Goal: Task Accomplishment & Management: Use online tool/utility

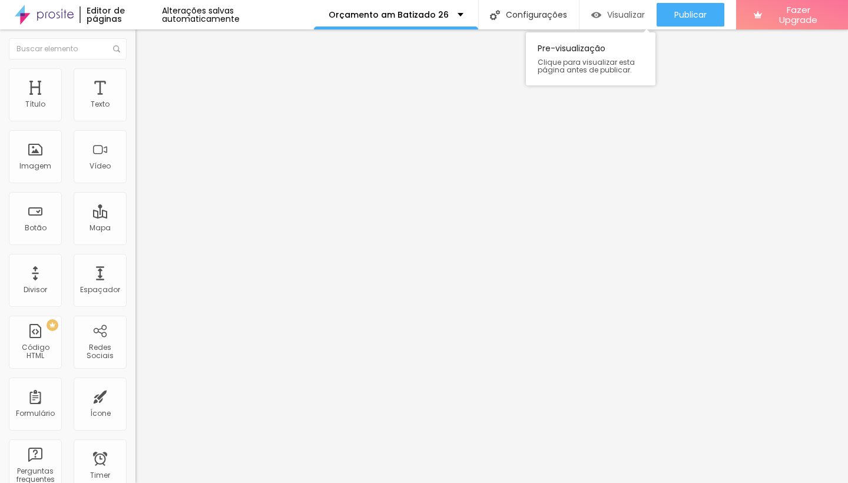
click at [607, 18] on span "Visualizar" at bounding box center [626, 14] width 38 height 9
click at [622, 14] on span "Visualizar" at bounding box center [626, 14] width 38 height 9
click at [146, 69] on span "Estilo" at bounding box center [155, 64] width 18 height 10
click at [135, 113] on button "button" at bounding box center [143, 107] width 16 height 12
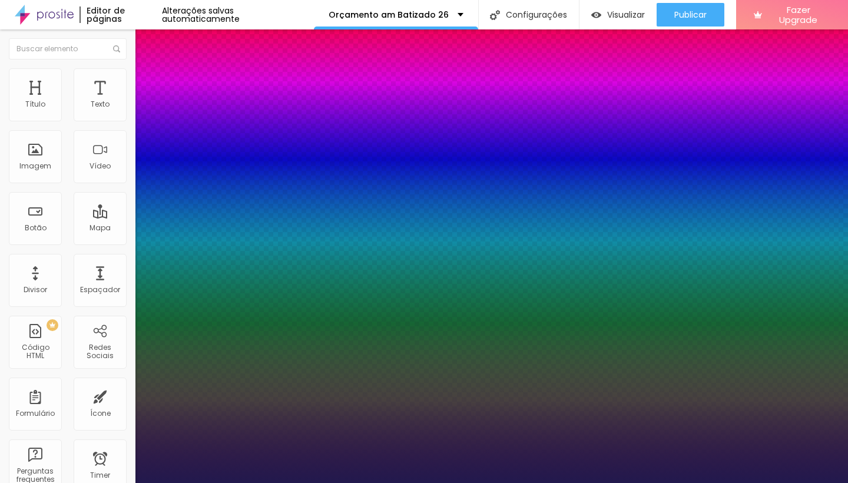
drag, startPoint x: 253, startPoint y: 256, endPoint x: 274, endPoint y: 256, distance: 21.8
type input "2"
drag, startPoint x: 251, startPoint y: 285, endPoint x: 273, endPoint y: 284, distance: 22.4
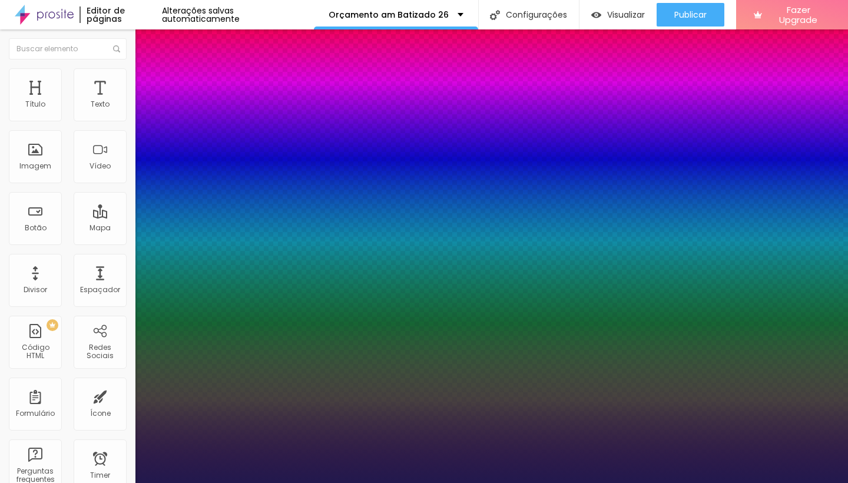
type input "0.5"
type input "0"
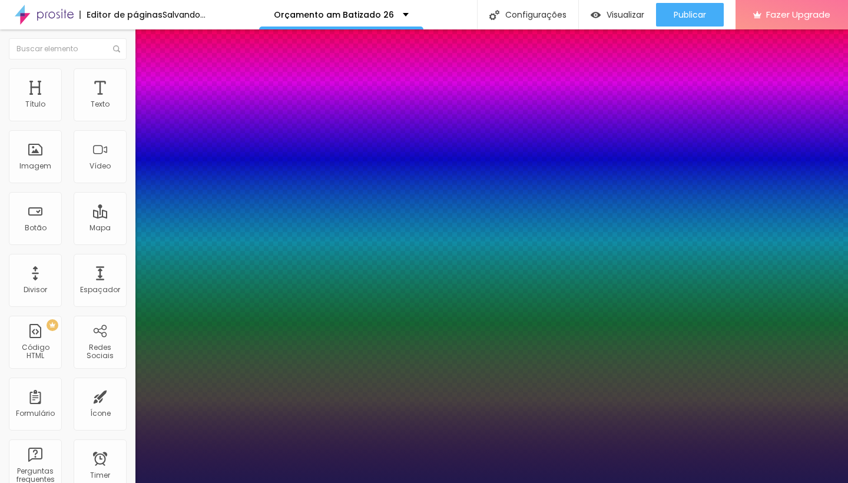
type input "0.5"
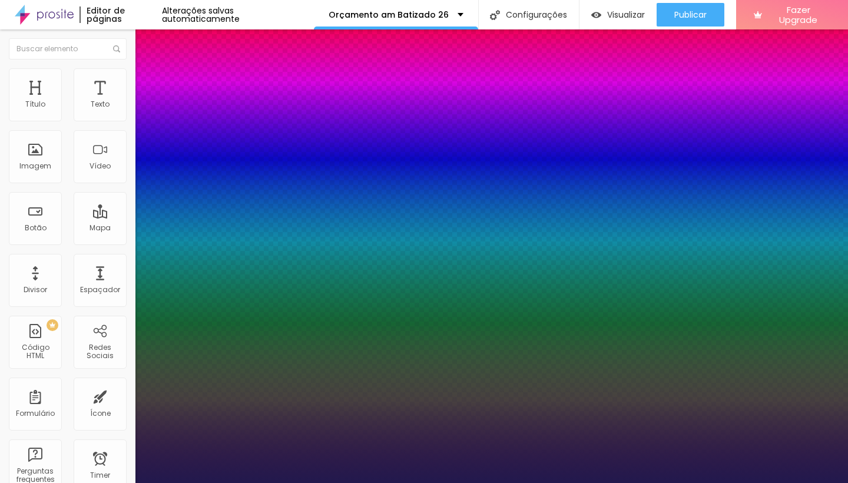
type input "0"
click at [382, 482] on div at bounding box center [424, 483] width 848 height 0
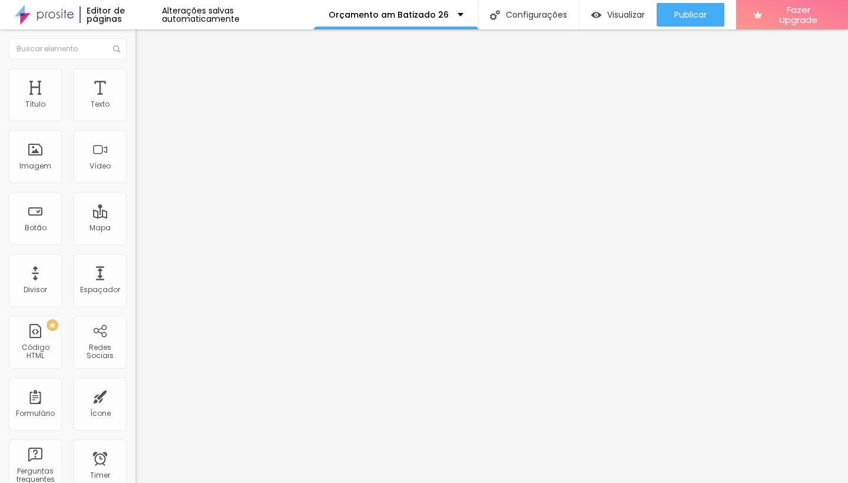
click at [140, 110] on icon "button" at bounding box center [143, 105] width 7 height 7
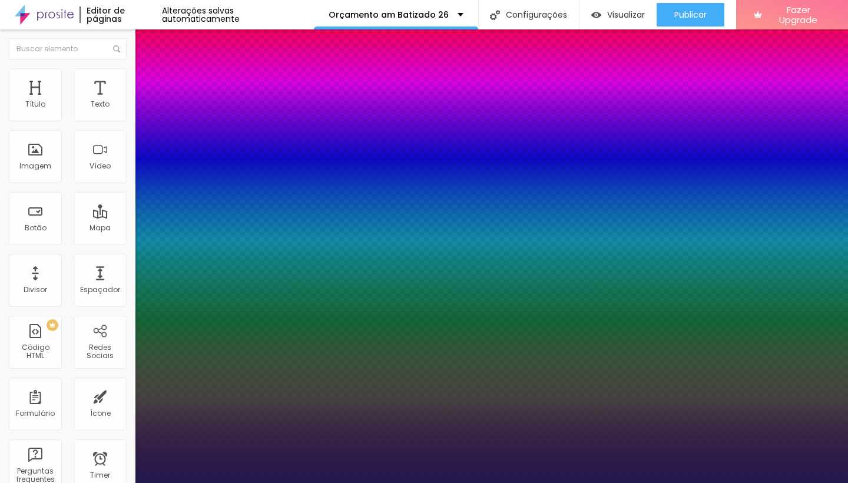
drag, startPoint x: 250, startPoint y: 284, endPoint x: 275, endPoint y: 283, distance: 25.3
type input "2"
type input "0.5"
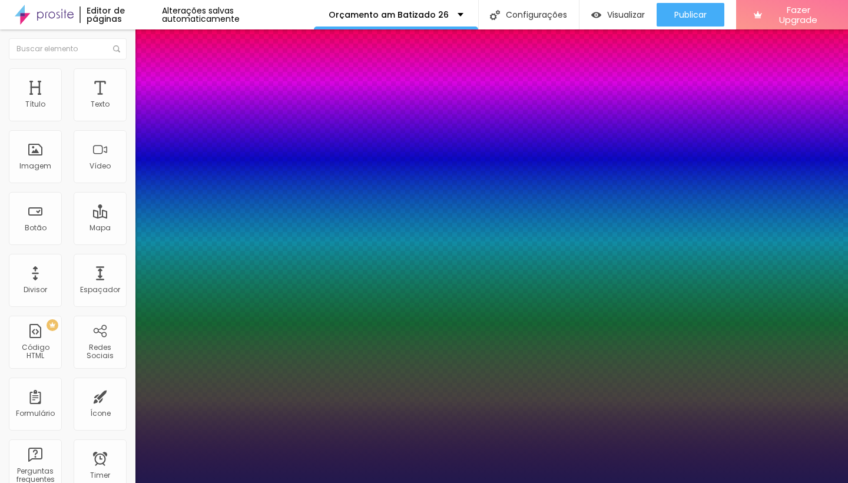
type input "0"
type input "1"
type input "01"
type input "1.5"
type input "01.5"
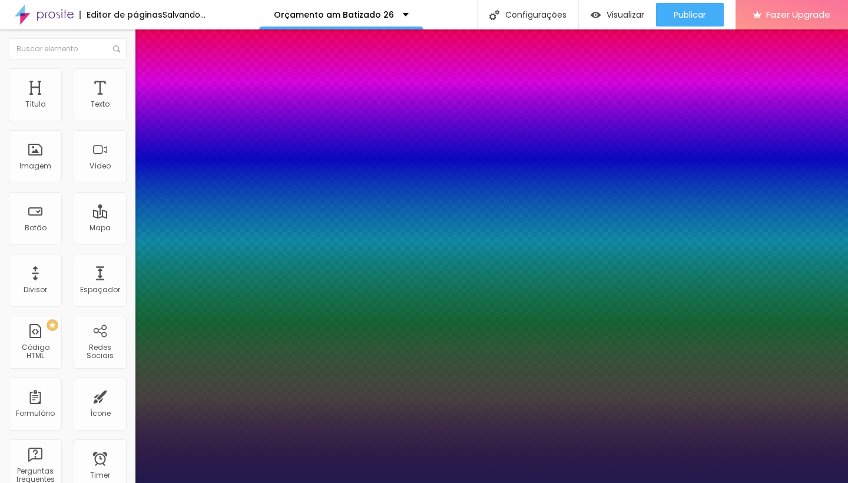
type input "1"
type input "01"
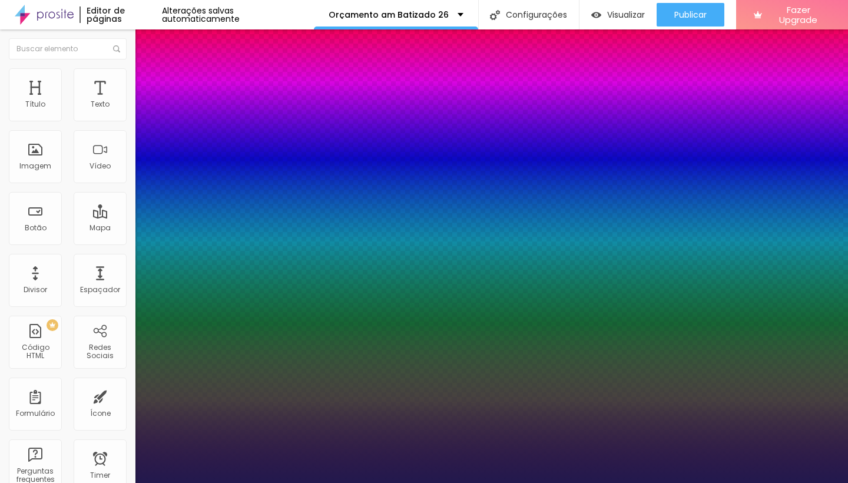
type input "1.8"
type input "01.8"
select select "RobotoLight"
click at [330, 482] on div at bounding box center [424, 483] width 848 height 0
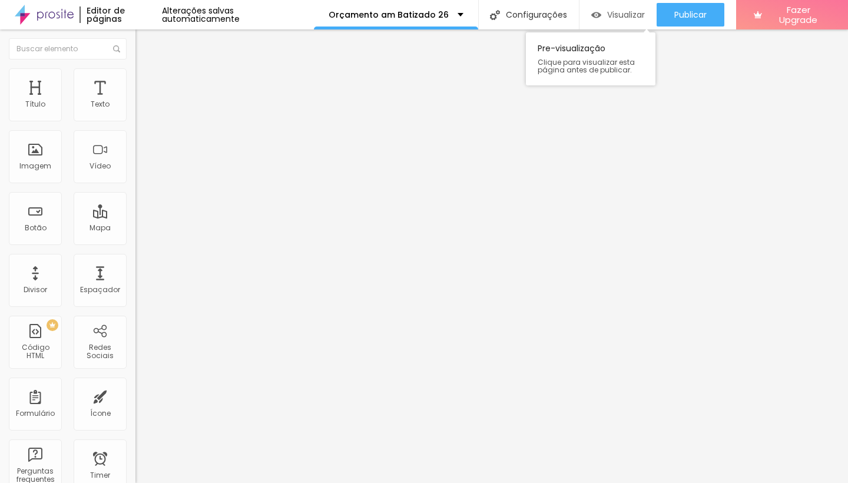
click at [618, 12] on span "Visualizar" at bounding box center [626, 14] width 38 height 9
click at [146, 81] on span "Avançado" at bounding box center [165, 76] width 39 height 10
click at [135, 68] on li "Estilo" at bounding box center [202, 63] width 135 height 12
click at [146, 81] on span "Avançado" at bounding box center [165, 76] width 39 height 10
click at [135, 74] on img at bounding box center [140, 73] width 11 height 11
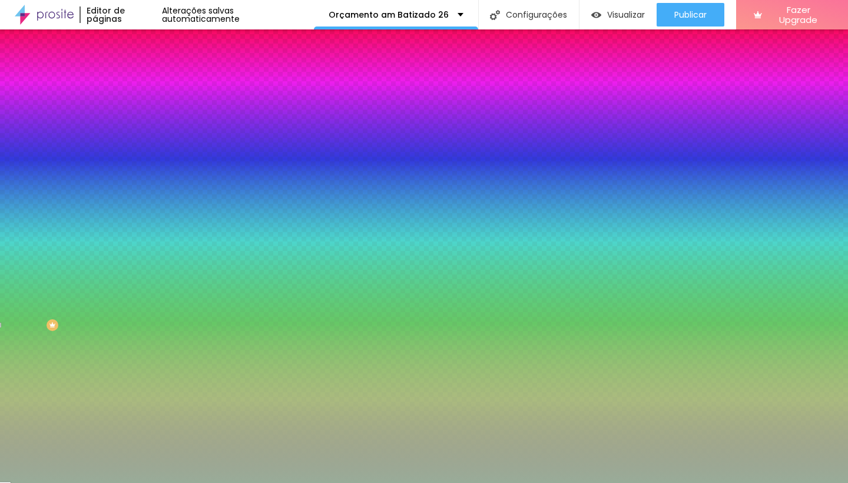
click at [135, 118] on input "#99AC99" at bounding box center [205, 118] width 141 height 12
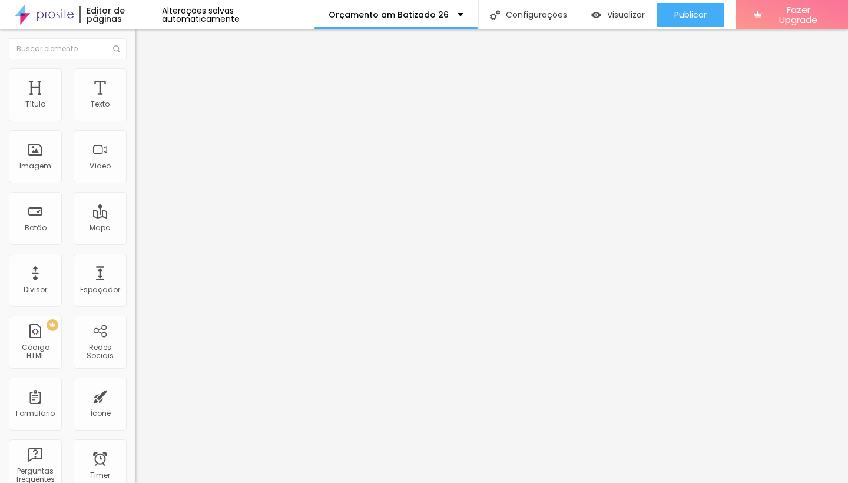
click at [135, 71] on li "Estilo" at bounding box center [202, 74] width 135 height 12
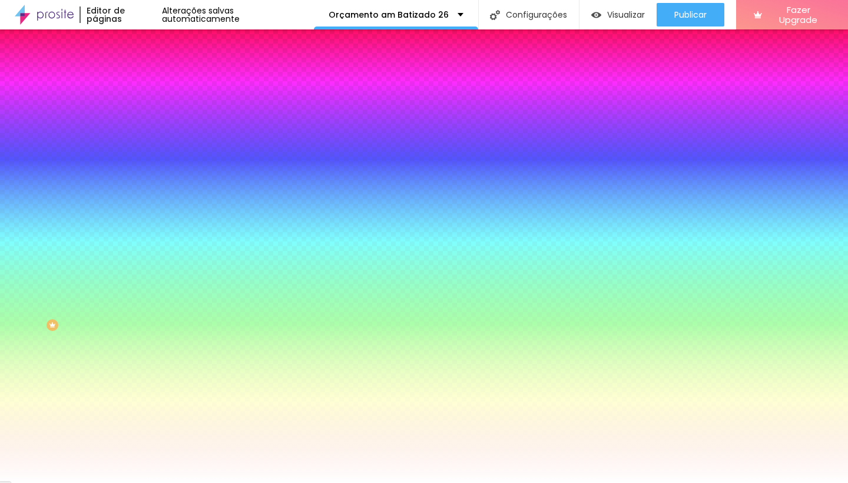
click at [135, 172] on input "#FFFFFF" at bounding box center [205, 166] width 141 height 12
paste input "99AC9"
type input "#99AC9"
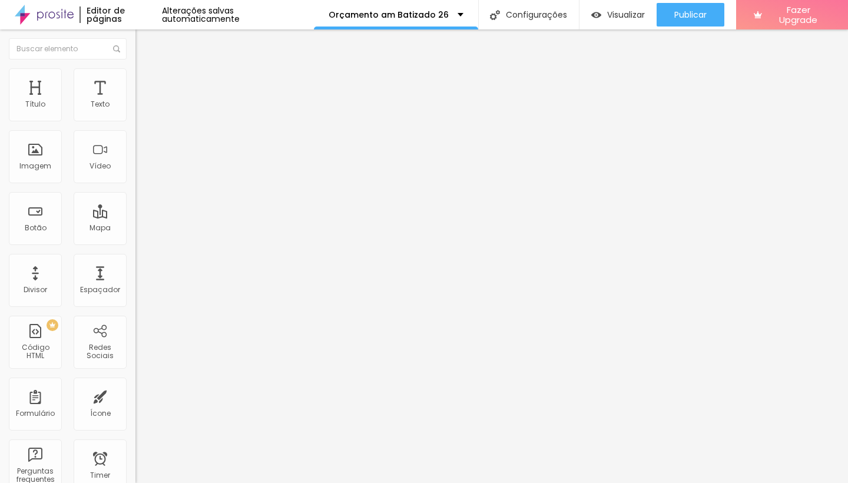
click at [146, 81] on span "Estilo" at bounding box center [155, 76] width 18 height 10
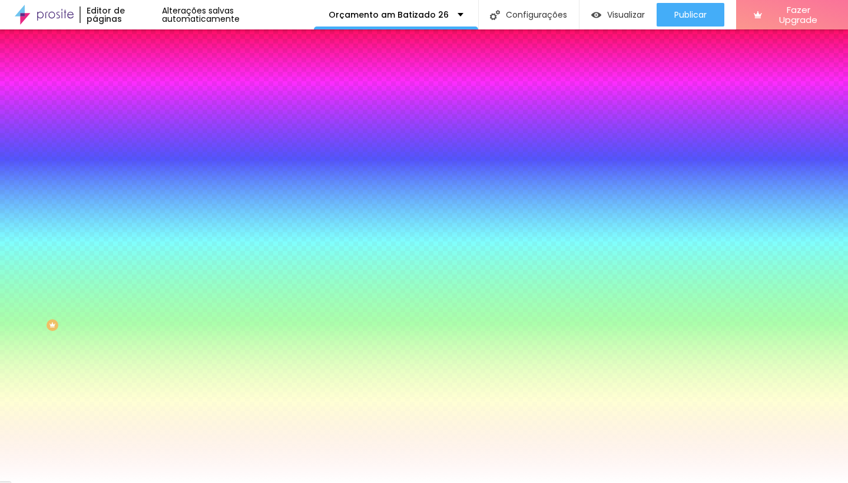
click at [146, 83] on span "Avançado" at bounding box center [165, 88] width 39 height 10
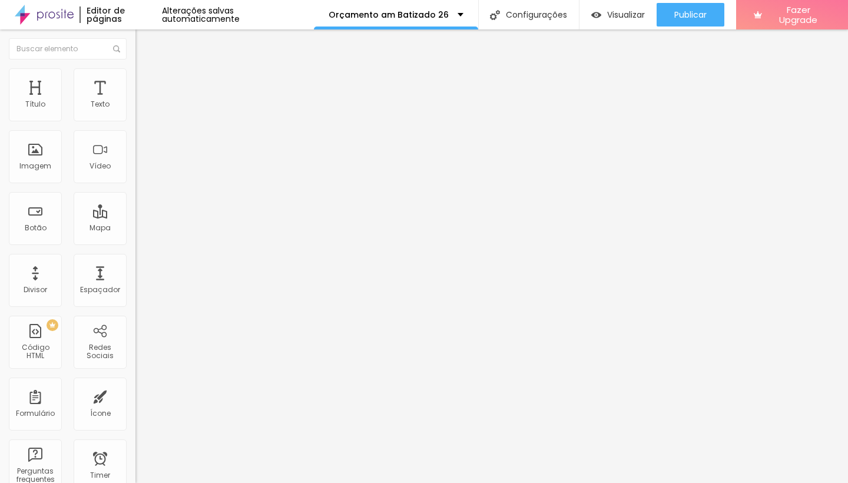
click at [135, 76] on li "Estilo" at bounding box center [202, 74] width 135 height 12
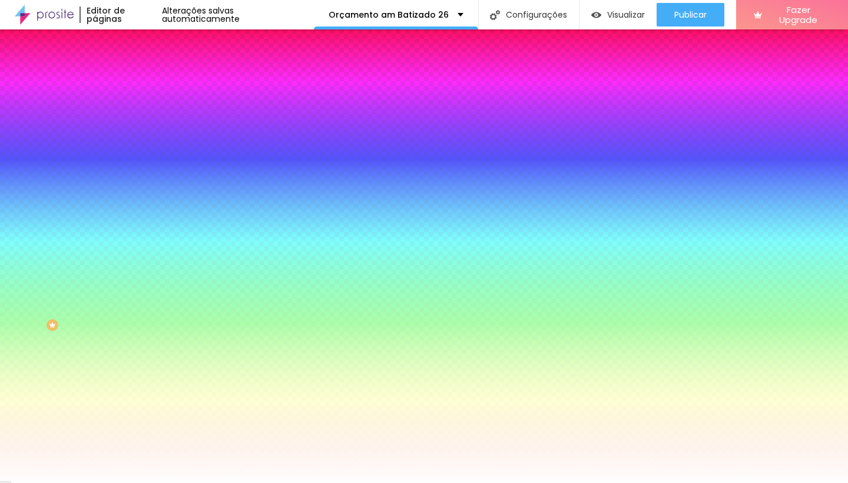
click at [135, 121] on input "#FFFFFF" at bounding box center [205, 118] width 141 height 12
drag, startPoint x: 124, startPoint y: 117, endPoint x: 39, endPoint y: 115, distance: 84.8
click at [135, 115] on div "Cor de fundo Voltar ao padrão #FFFFFF" at bounding box center [202, 108] width 135 height 32
paste input "99AC99"
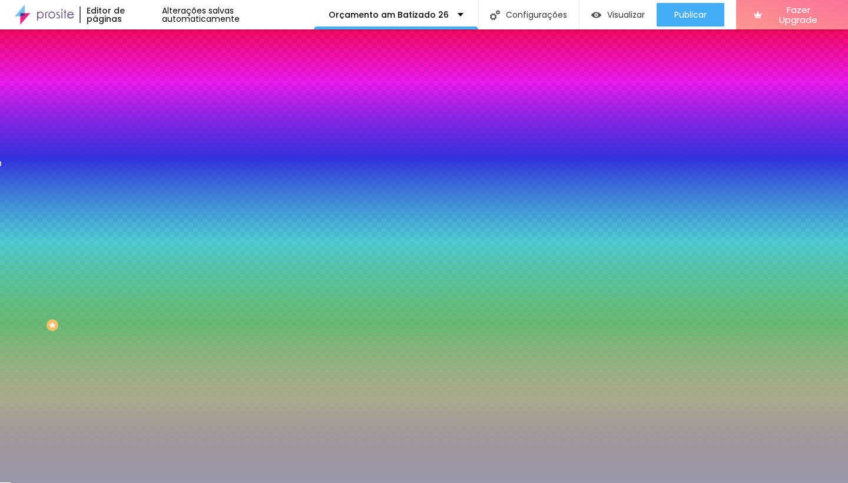
click at [135, 112] on div at bounding box center [202, 112] width 135 height 0
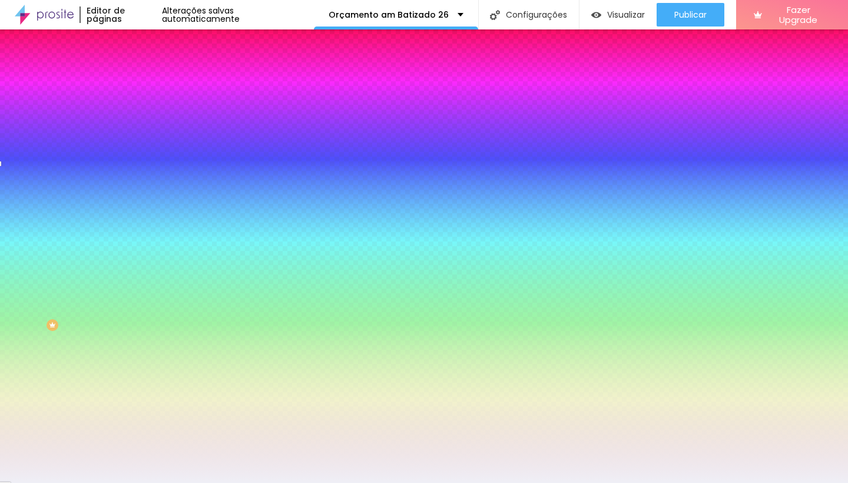
type input "#FFFFFF"
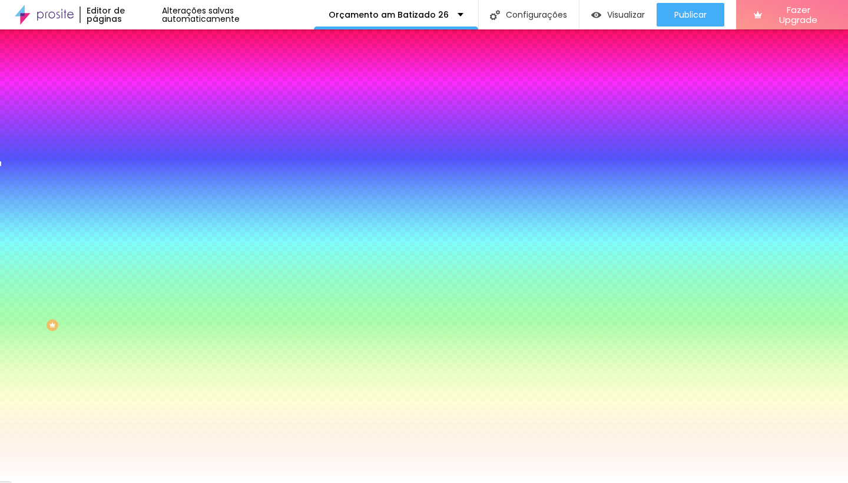
drag, startPoint x: 47, startPoint y: 160, endPoint x: 0, endPoint y: 120, distance: 61.4
click at [135, 120] on div "Cor de fundo Voltar ao padrão #FFFFFF 0 Borda arredondada" at bounding box center [202, 191] width 135 height 199
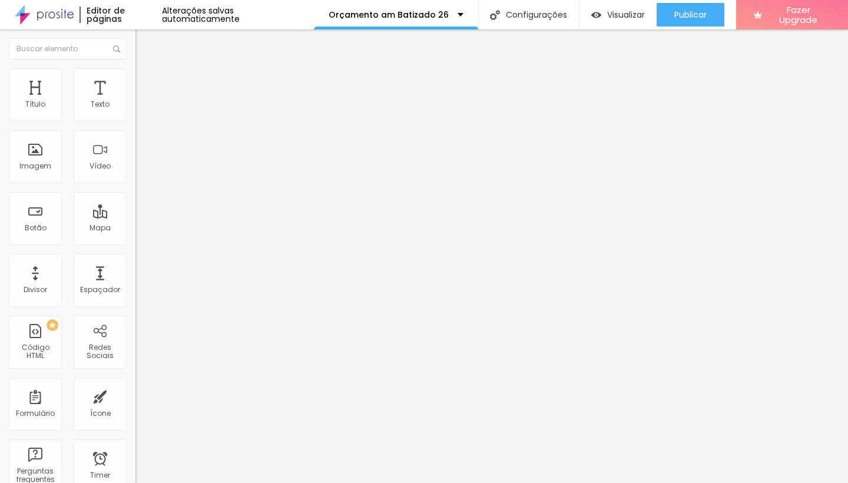
click at [146, 81] on span "Estilo" at bounding box center [155, 76] width 18 height 10
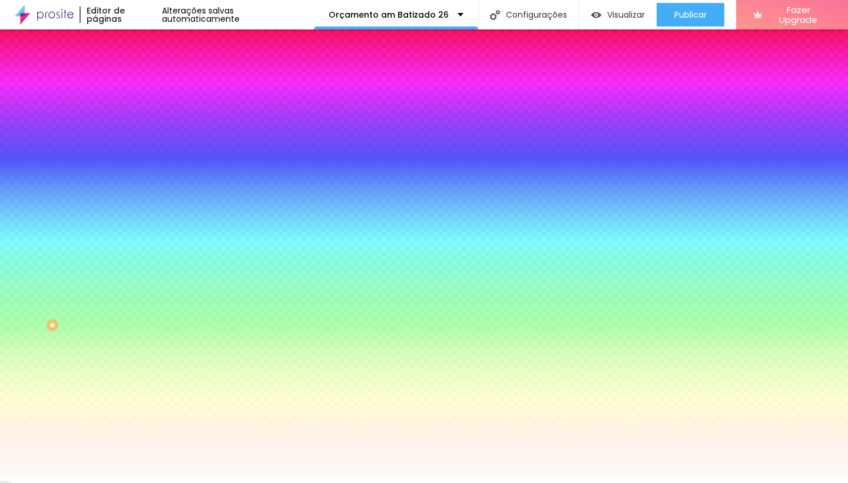
click at [135, 172] on input "#FFFFFF" at bounding box center [205, 166] width 141 height 12
paste input "99AC9"
type input "#99AC9"
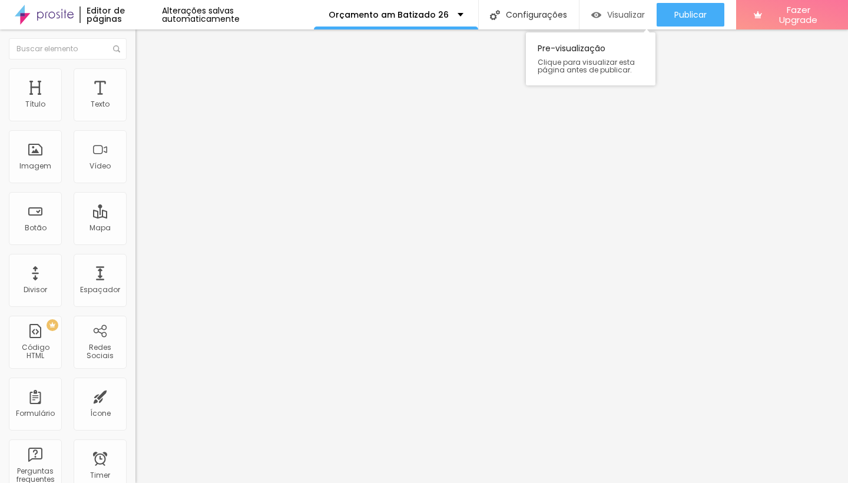
click at [621, 13] on span "Visualizar" at bounding box center [626, 14] width 38 height 9
click at [135, 80] on img at bounding box center [140, 85] width 11 height 11
click at [135, 76] on li "Estilo" at bounding box center [202, 74] width 135 height 12
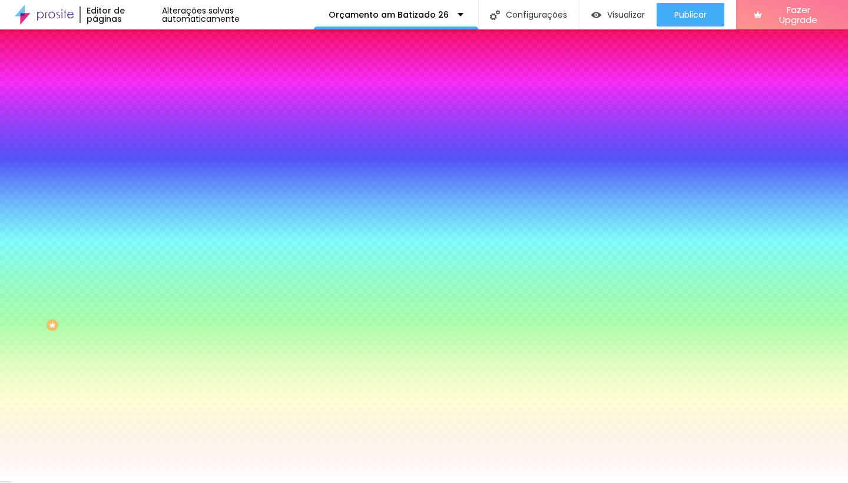
paste input "99AC99"
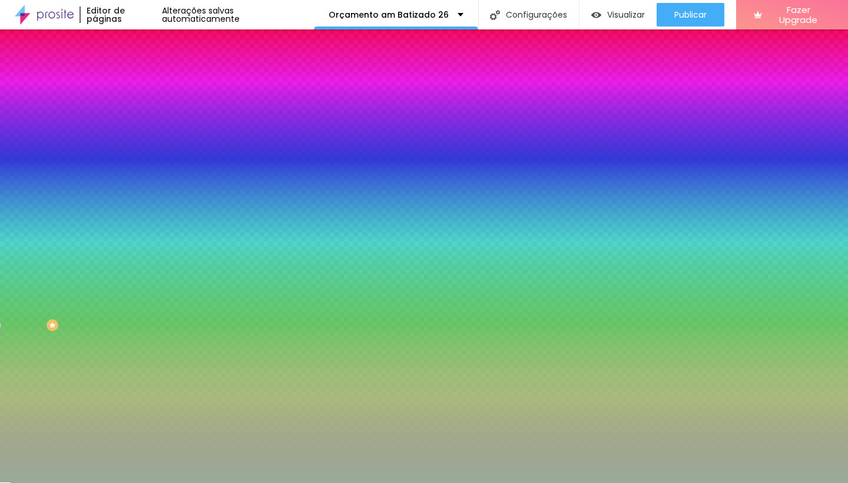
type input "#99AC99"
click at [135, 172] on div "Cor de fundo Voltar ao padrão #99AC99" at bounding box center [202, 156] width 135 height 32
click at [135, 328] on div "Editar Seção Conteúdo Estilo Avançado Imagem de fundo Adicionar imagem Efeito d…" at bounding box center [202, 255] width 135 height 453
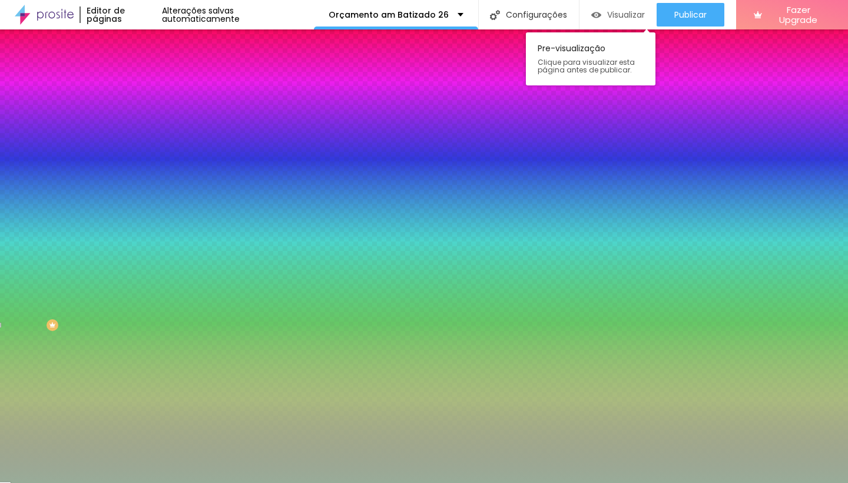
click at [591, 18] on img "button" at bounding box center [595, 15] width 9 height 10
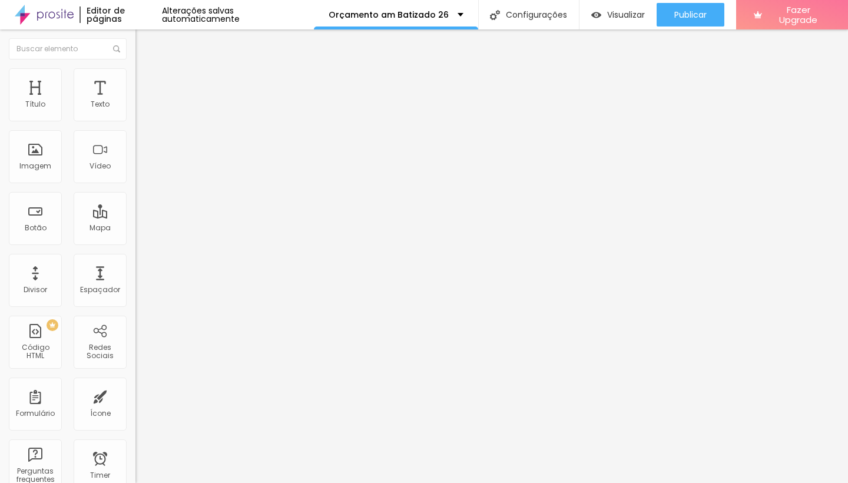
click at [135, 77] on li "Estilo" at bounding box center [202, 74] width 135 height 12
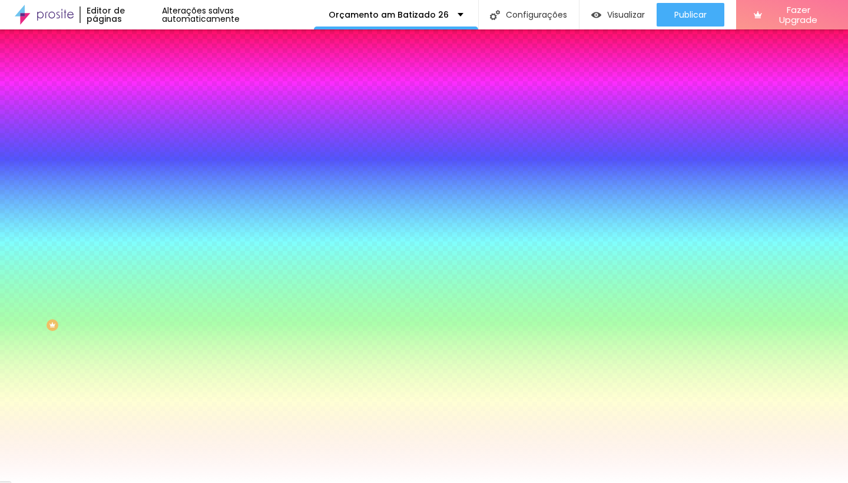
click at [135, 112] on div at bounding box center [202, 112] width 135 height 0
drag, startPoint x: 117, startPoint y: 221, endPoint x: 128, endPoint y: 116, distance: 105.4
click at [135, 116] on div "Cor de fundo Voltar ao padrão #FFFFFF 0 Borda arredondada" at bounding box center [202, 191] width 135 height 199
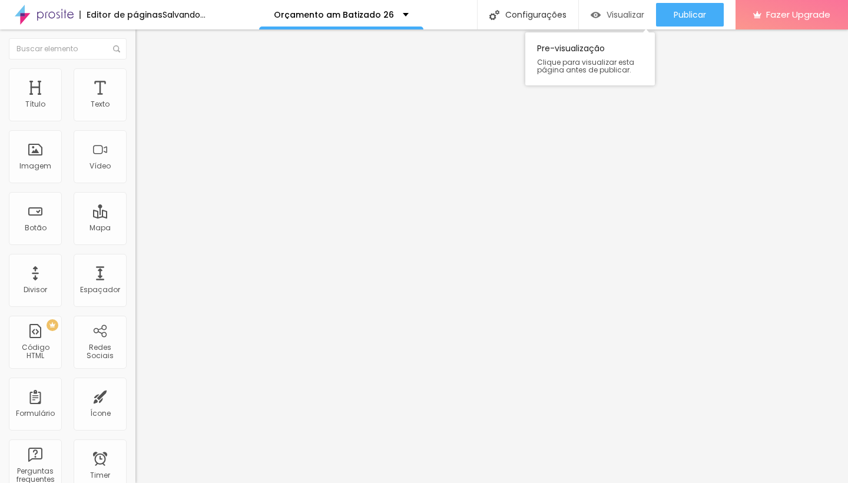
click at [609, 15] on span "Visualizar" at bounding box center [625, 14] width 38 height 9
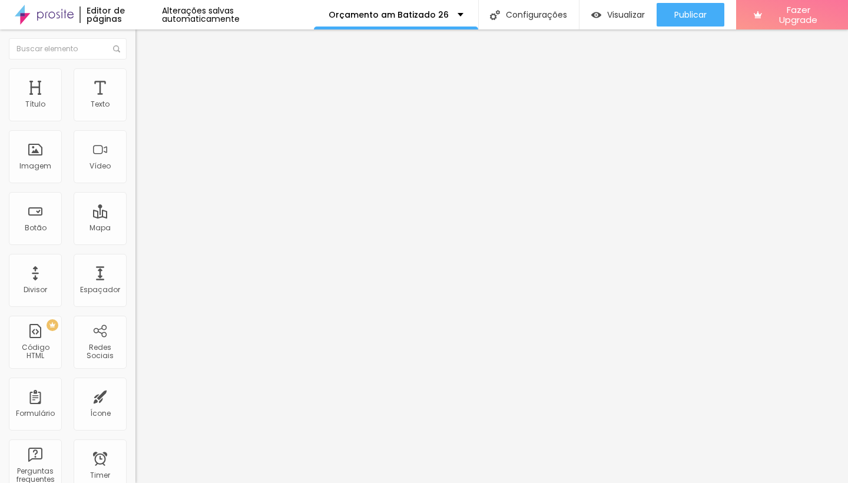
click at [146, 83] on span "Avançado" at bounding box center [165, 88] width 39 height 10
click at [135, 71] on img at bounding box center [140, 73] width 11 height 11
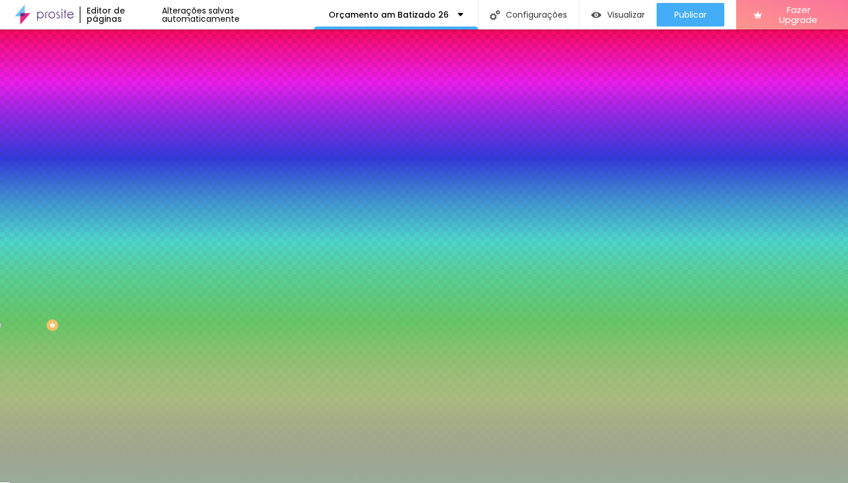
click at [135, 122] on span "Nenhum" at bounding box center [150, 117] width 31 height 10
click at [135, 141] on span "Parallax" at bounding box center [149, 136] width 29 height 10
click at [135, 130] on span "Nenhum" at bounding box center [150, 125] width 31 height 10
click at [146, 69] on span "Conteúdo" at bounding box center [164, 64] width 37 height 10
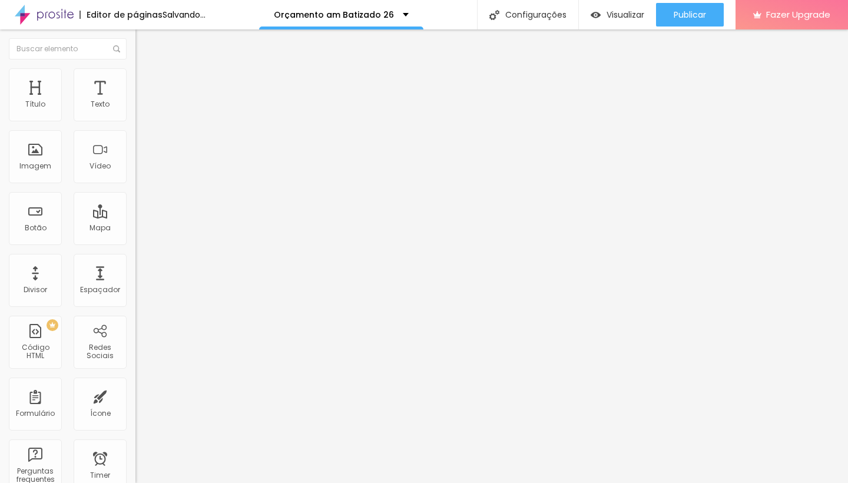
click at [135, 80] on ul "Conteúdo Estilo Avançado" at bounding box center [202, 74] width 135 height 35
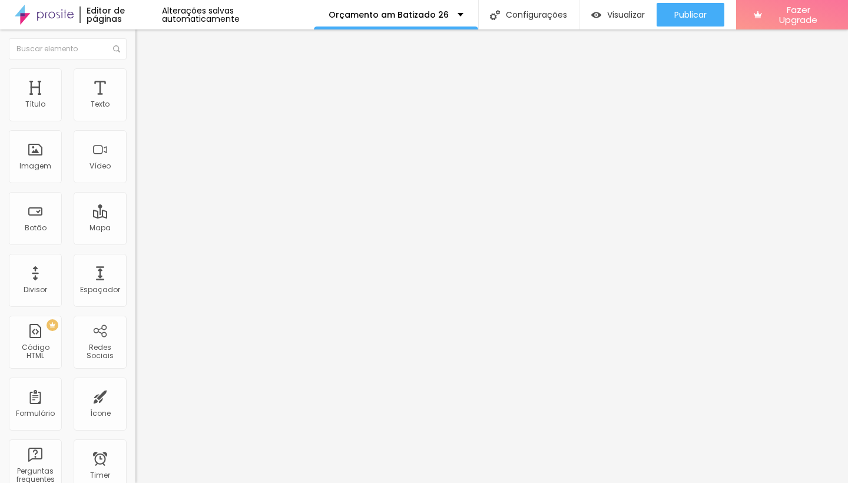
click at [135, 75] on li "Estilo" at bounding box center [202, 74] width 135 height 12
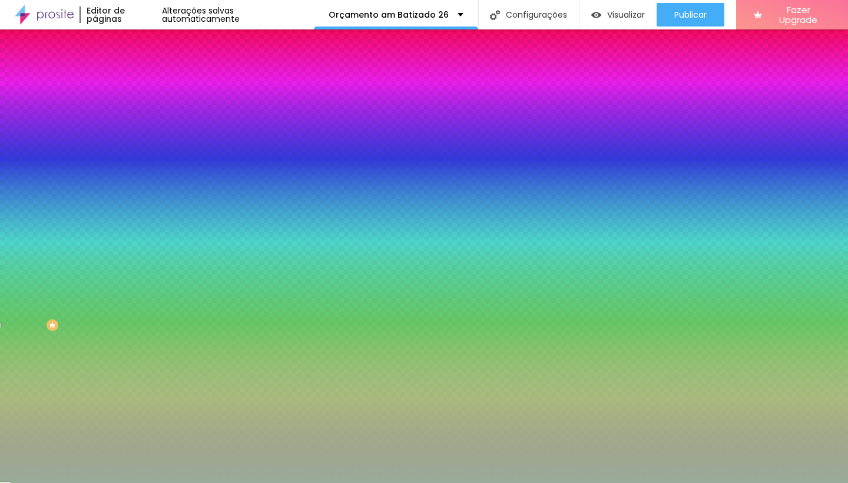
click at [135, 80] on li "Avançado" at bounding box center [202, 86] width 135 height 12
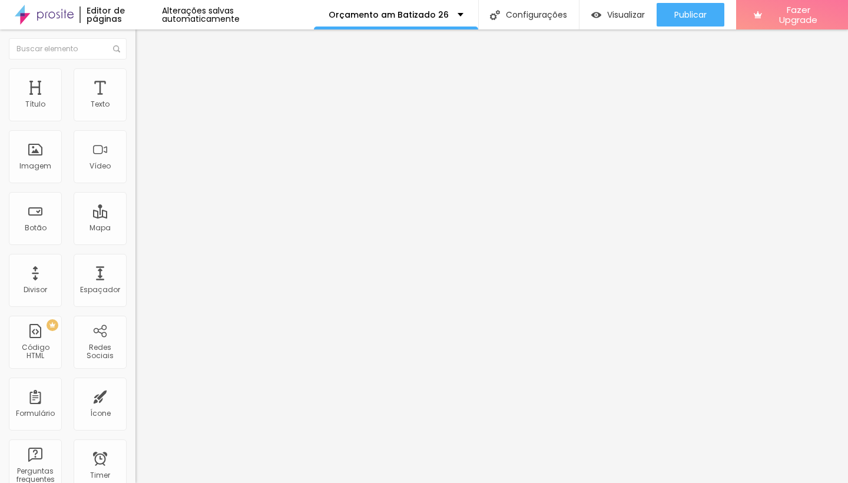
click at [135, 77] on li "Estilo" at bounding box center [202, 74] width 135 height 12
click at [146, 81] on span "Estilo" at bounding box center [155, 76] width 18 height 10
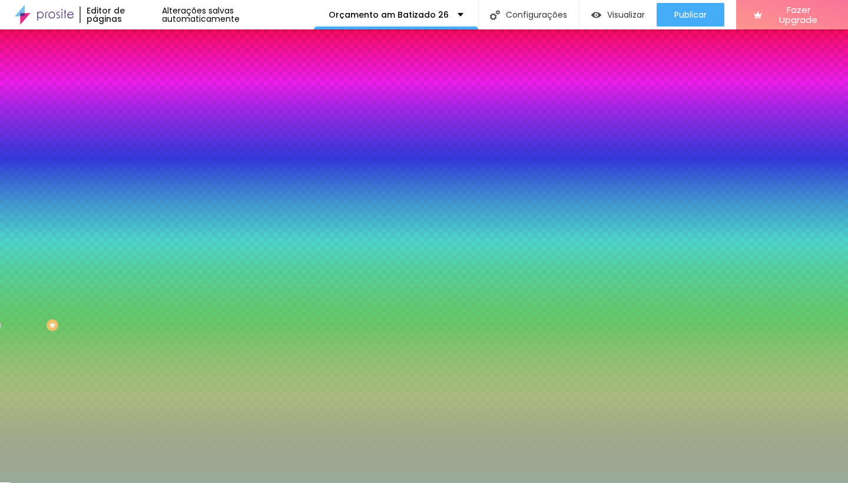
click at [135, 172] on input "#99AC99" at bounding box center [205, 166] width 141 height 12
click at [135, 160] on div at bounding box center [202, 160] width 135 height 0
drag, startPoint x: 119, startPoint y: 314, endPoint x: 119, endPoint y: 215, distance: 98.3
click at [135, 172] on div "Cor de fundo Voltar ao padrão #99AC99" at bounding box center [202, 156] width 135 height 32
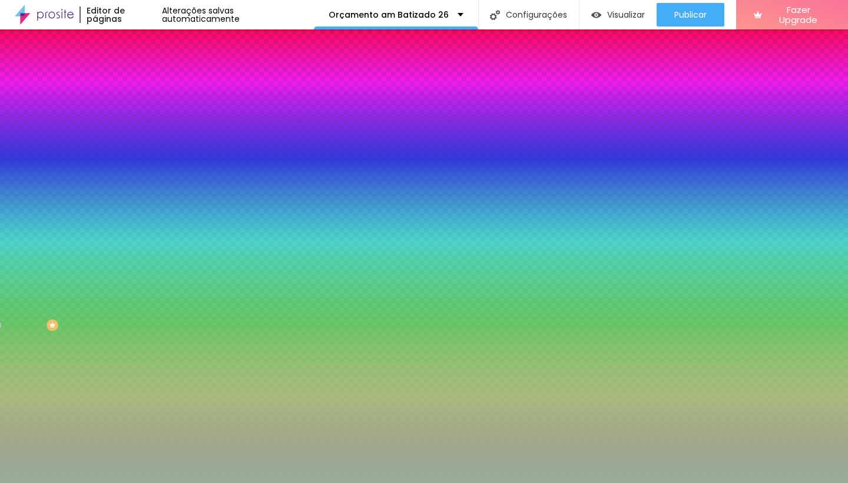
click at [135, 160] on div at bounding box center [202, 160] width 135 height 0
drag, startPoint x: 121, startPoint y: 227, endPoint x: 121, endPoint y: 260, distance: 32.4
click at [135, 172] on div at bounding box center [202, 172] width 135 height 0
click at [135, 244] on div "Imagem de fundo Adicionar imagem Efeito da Imagem Nenhum Nenhum Parallax Cor de…" at bounding box center [202, 168] width 135 height 152
click at [135, 160] on div at bounding box center [202, 160] width 135 height 0
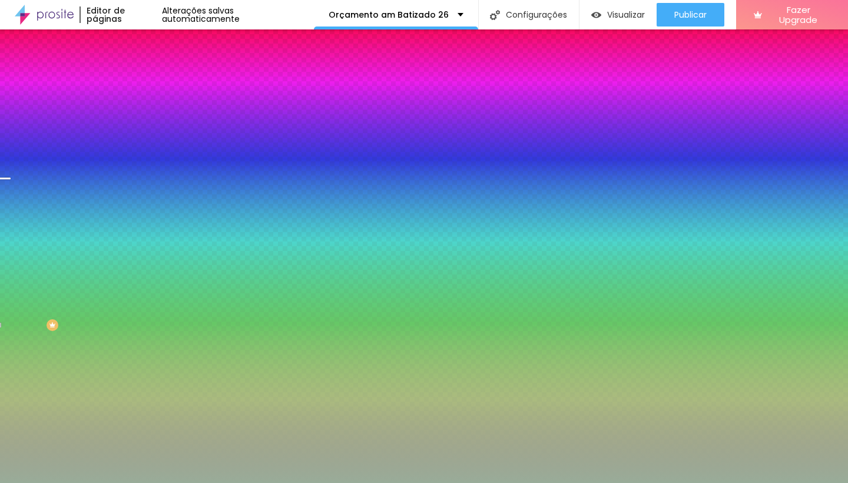
drag, startPoint x: 115, startPoint y: 247, endPoint x: 116, endPoint y: 261, distance: 13.6
click at [116, 261] on div at bounding box center [424, 241] width 848 height 483
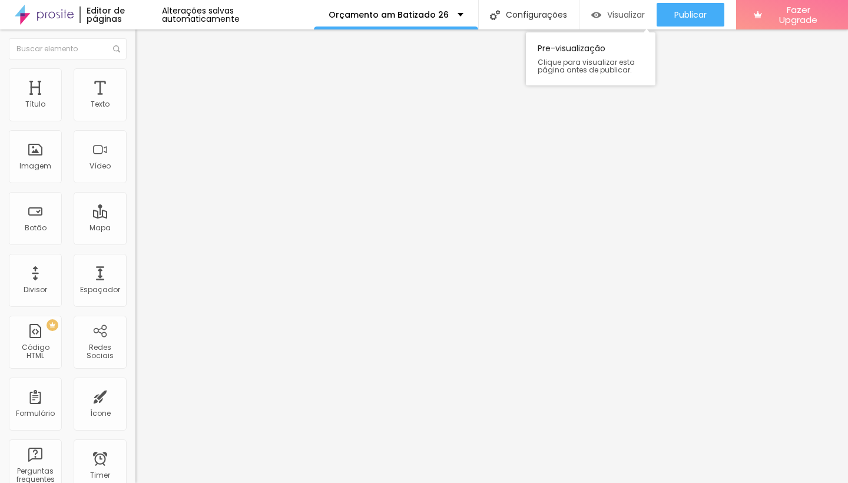
click at [624, 19] on span "Visualizar" at bounding box center [626, 14] width 38 height 9
click at [146, 80] on span "Estilo" at bounding box center [155, 76] width 18 height 10
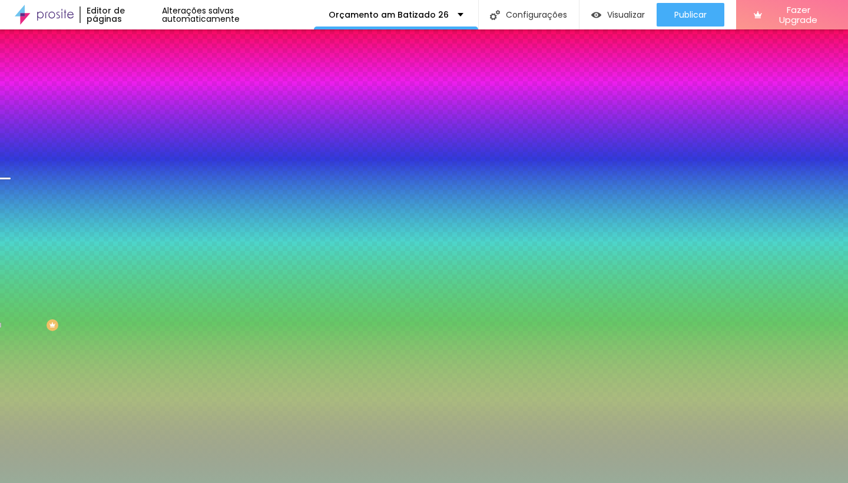
click at [135, 160] on div at bounding box center [202, 160] width 135 height 0
drag, startPoint x: 117, startPoint y: 259, endPoint x: 123, endPoint y: 219, distance: 40.6
click at [135, 172] on div "Cor de fundo Voltar ao padrão #99AC99" at bounding box center [202, 156] width 135 height 32
click at [135, 108] on span "Adicionar imagem" at bounding box center [173, 103] width 76 height 10
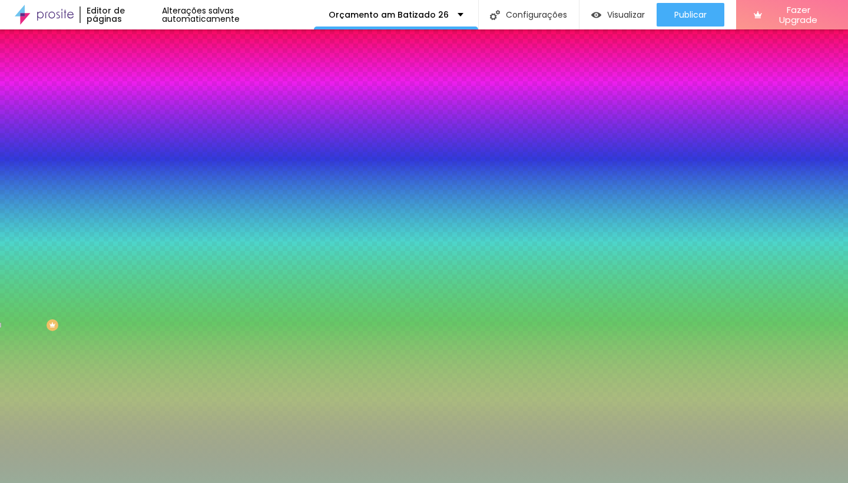
click at [135, 122] on span "Nenhum" at bounding box center [150, 117] width 31 height 10
click at [135, 140] on div "Efeito da Imagem Nenhum Nenhum Parallax" at bounding box center [202, 123] width 135 height 32
click at [135, 141] on span "Parallax" at bounding box center [149, 136] width 29 height 10
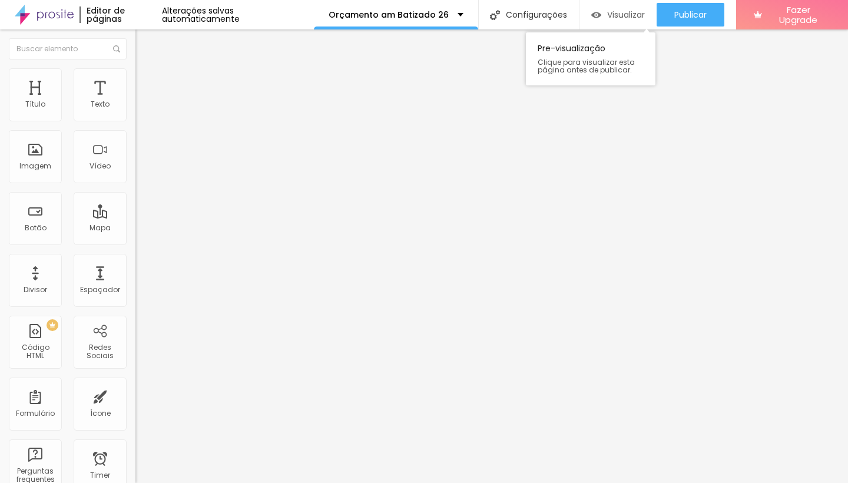
click at [625, 16] on span "Visualizar" at bounding box center [626, 14] width 38 height 9
click at [135, 78] on li "Avançado" at bounding box center [202, 74] width 135 height 12
click at [135, 68] on li "Estilo" at bounding box center [202, 63] width 135 height 12
click at [135, 73] on img at bounding box center [140, 73] width 11 height 11
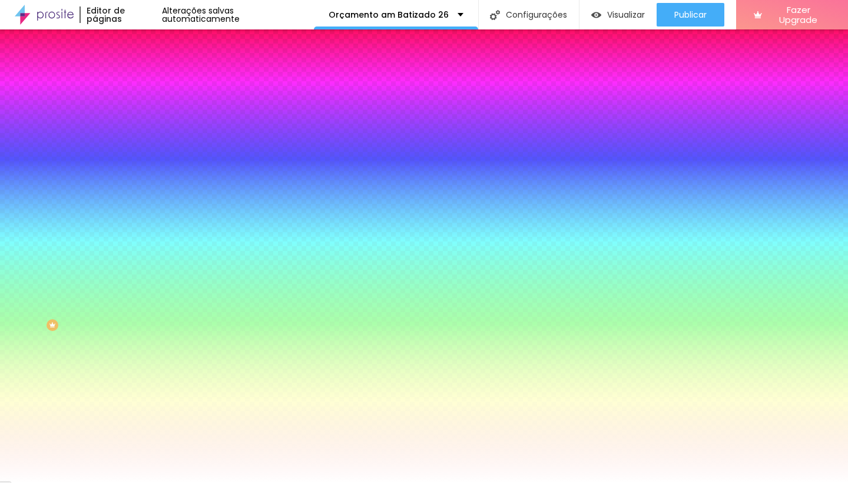
click at [140, 186] on icon "button" at bounding box center [143, 189] width 7 height 7
click at [86, 482] on div at bounding box center [424, 483] width 848 height 0
click at [135, 112] on div at bounding box center [202, 112] width 135 height 0
click at [135, 120] on input "#FFFFFF" at bounding box center [205, 118] width 141 height 12
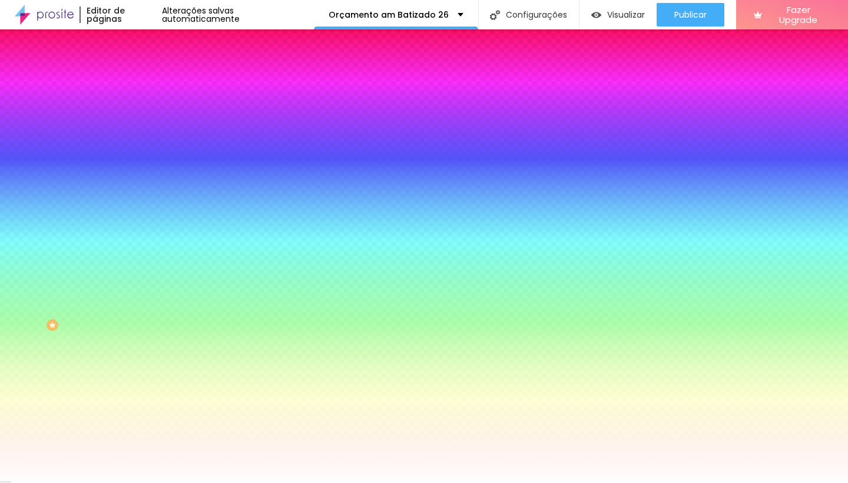
click at [135, 120] on input "#FFFFFF" at bounding box center [205, 118] width 141 height 12
paste input "99AC99"
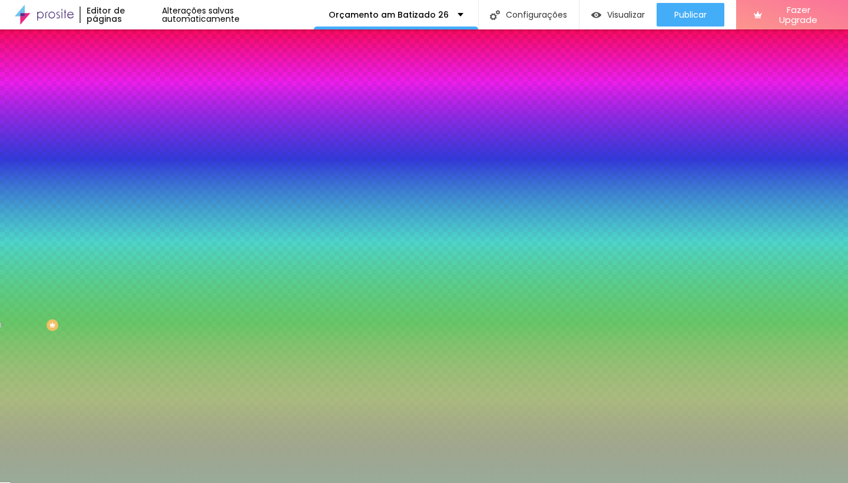
type input "#99AC99"
click at [135, 234] on div "Editar Coluna Conteúdo Estilo Avançado Cor de fundo Voltar ao padrão #99AC99 So…" at bounding box center [202, 255] width 135 height 453
click at [135, 184] on button "button" at bounding box center [143, 190] width 16 height 12
click at [84, 482] on div at bounding box center [424, 483] width 848 height 0
click at [135, 184] on button "button" at bounding box center [143, 190] width 16 height 12
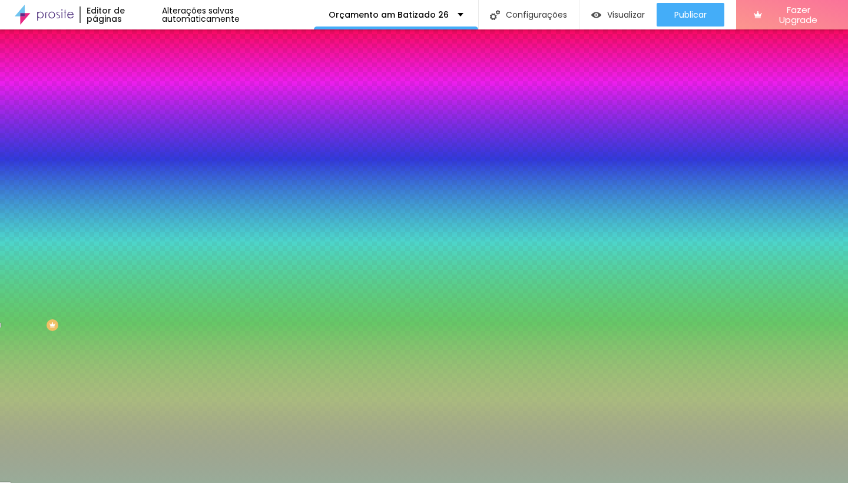
type input "1"
type input "22"
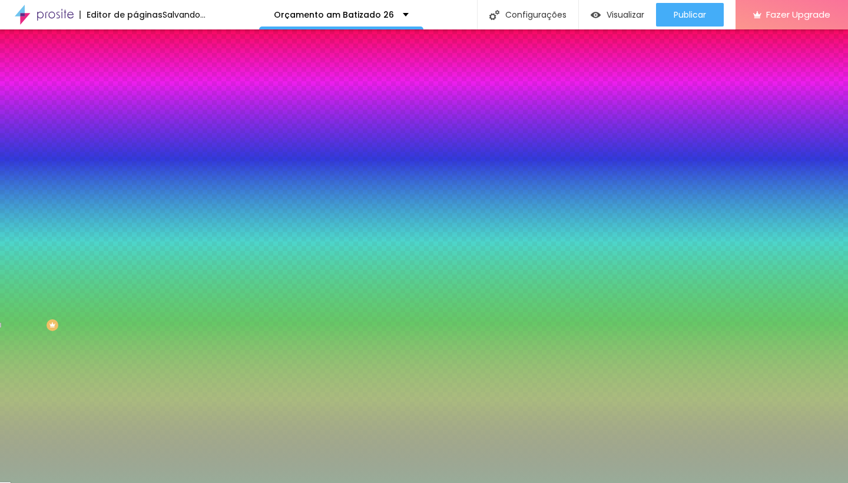
type input "24"
type input "25"
type input "28"
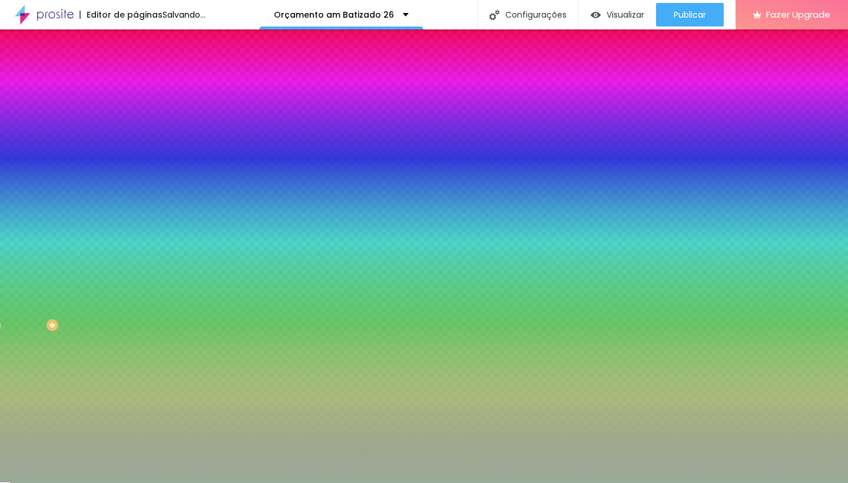
type input "28"
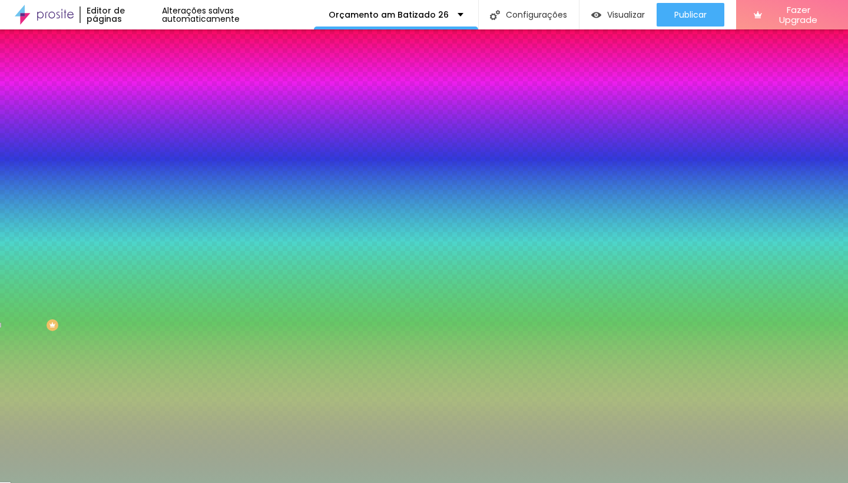
type input "33"
type input "37"
type input "38"
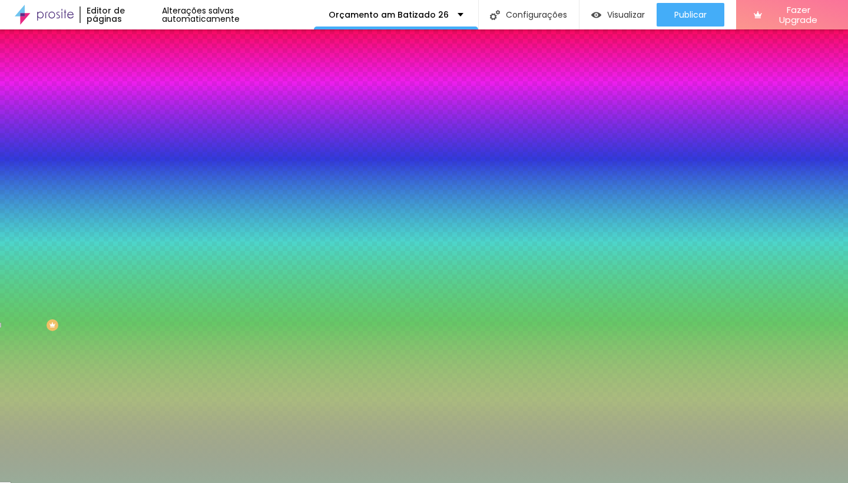
type input "38"
type input "37"
type input "35"
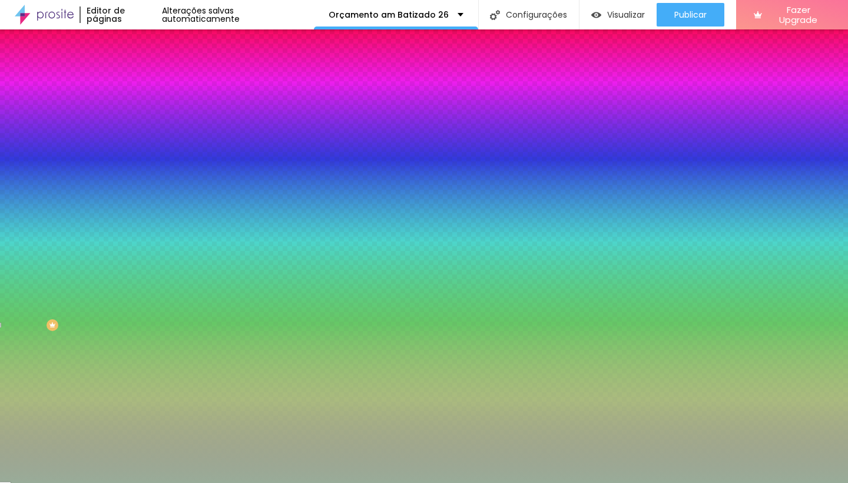
type input "34"
type input "24"
type input "22"
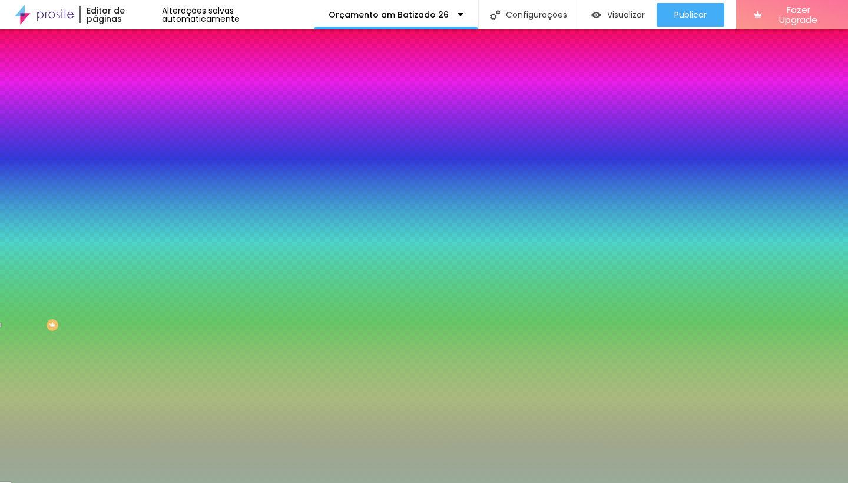
type input "22"
type input "19"
type input "15"
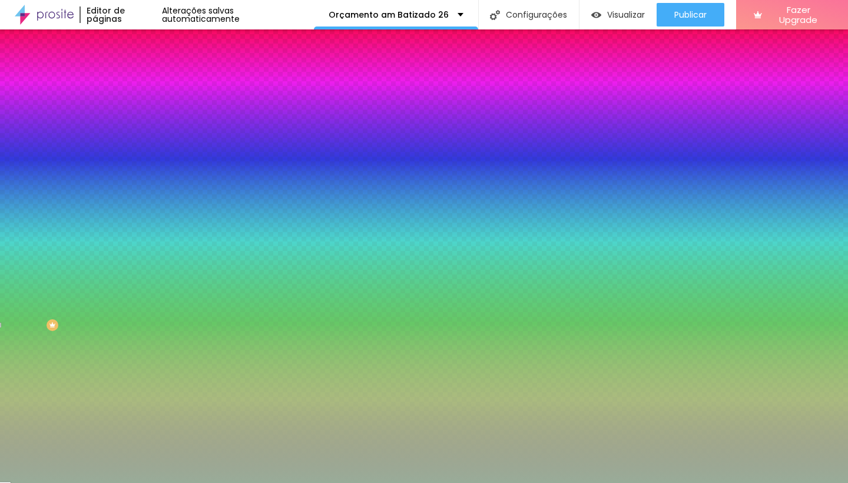
type input "13"
type input "4"
type input "0"
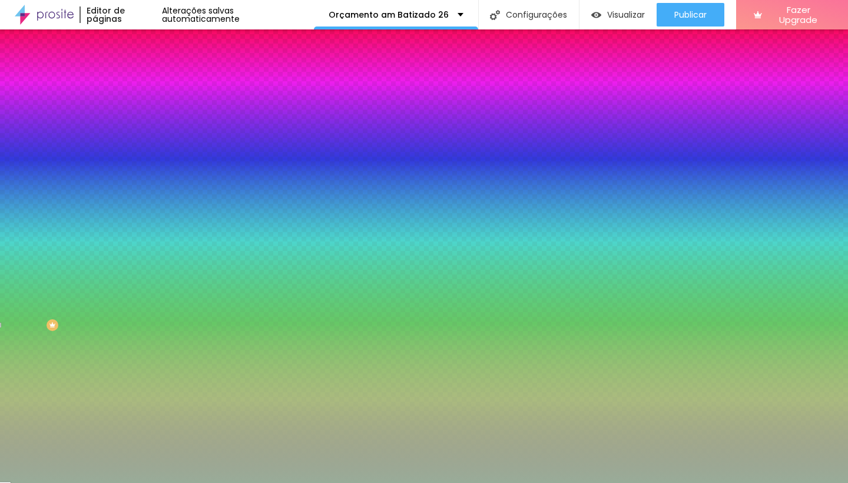
type input "0"
drag, startPoint x: 130, startPoint y: 221, endPoint x: 98, endPoint y: 216, distance: 32.2
click at [98, 216] on body "Editor de páginas Alterações salvas automaticamente Orçamento am Batizado 26 Co…" at bounding box center [424, 241] width 848 height 483
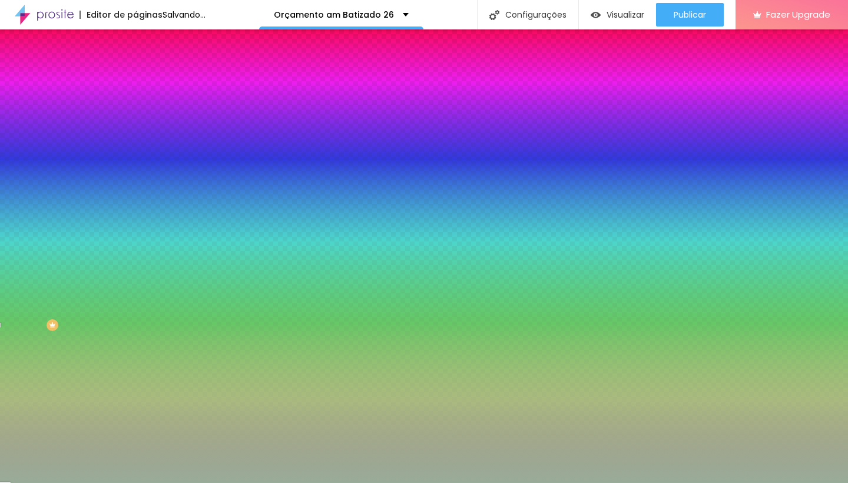
type input "1"
type input "3"
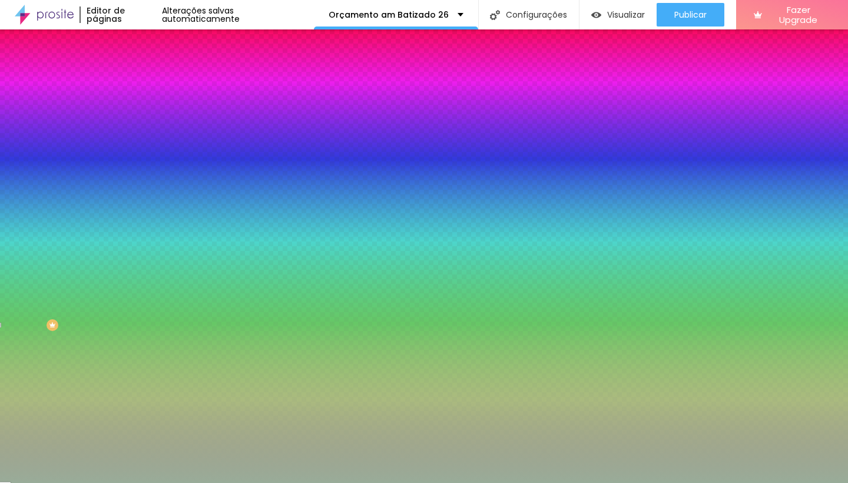
type input "2"
type input "1"
drag, startPoint x: 127, startPoint y: 254, endPoint x: 149, endPoint y: 250, distance: 22.3
type input "1"
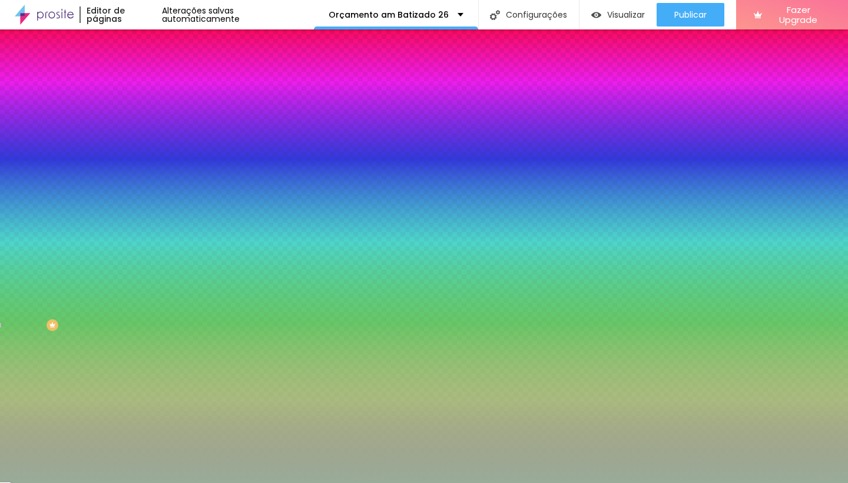
type input "0"
drag, startPoint x: 153, startPoint y: 256, endPoint x: 108, endPoint y: 256, distance: 44.7
type input "0"
click at [108, 256] on body "Editor de páginas Alterações salvas automaticamente Orçamento am Batizado 26 Co…" at bounding box center [424, 241] width 848 height 483
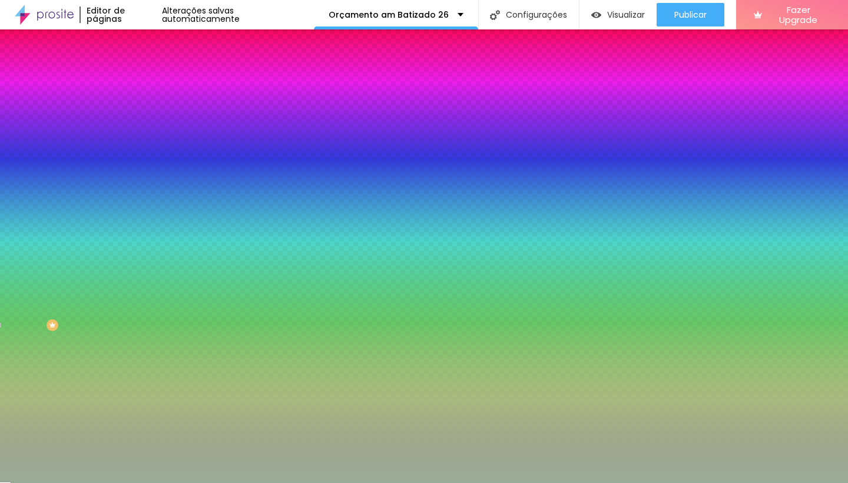
type input "1"
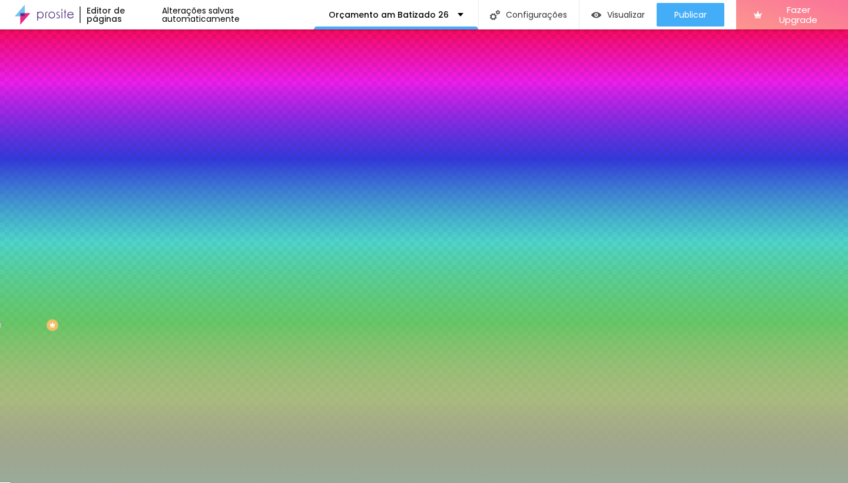
type input "1"
type input "12"
type input "13"
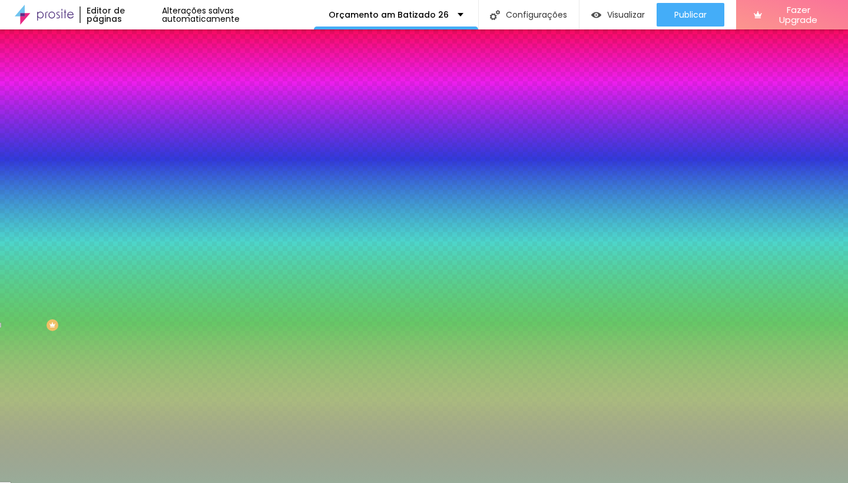
type input "14"
type input "21"
type input "25"
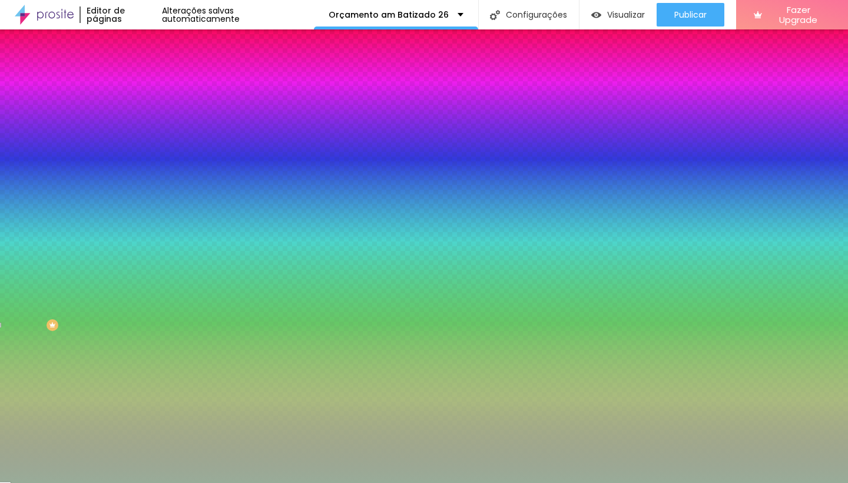
type input "25"
type input "26"
type input "28"
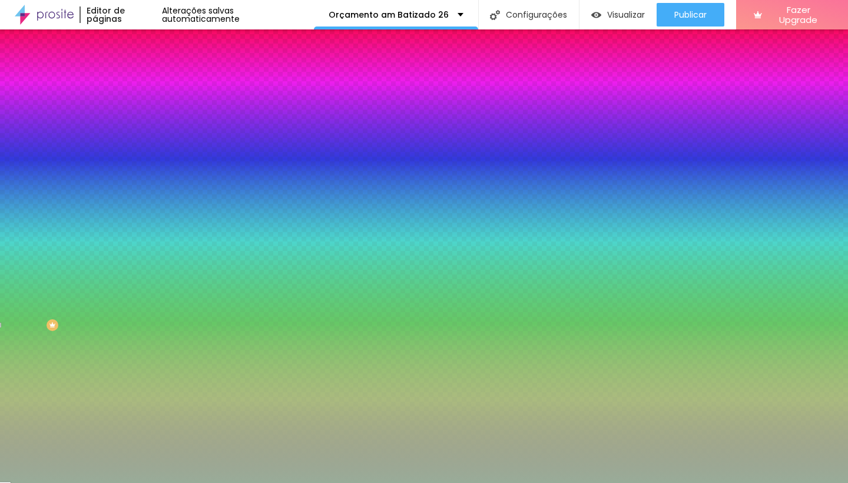
type input "29"
type input "32"
type input "34"
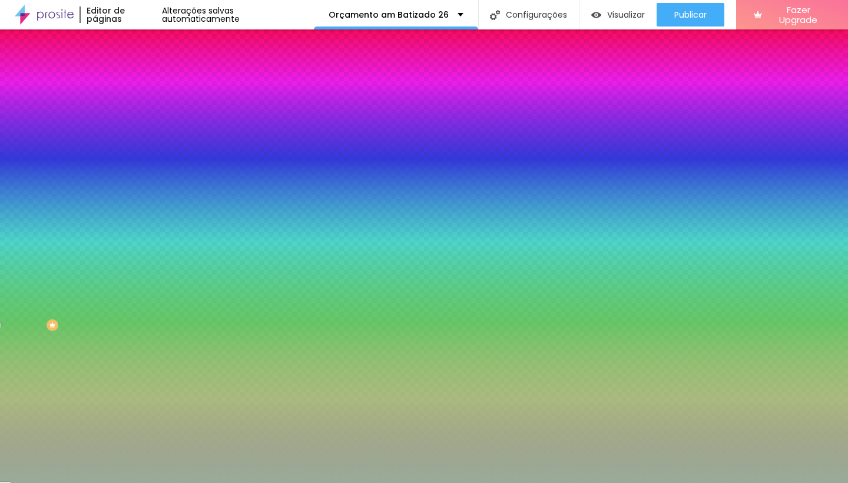
type input "34"
type input "38"
type input "40"
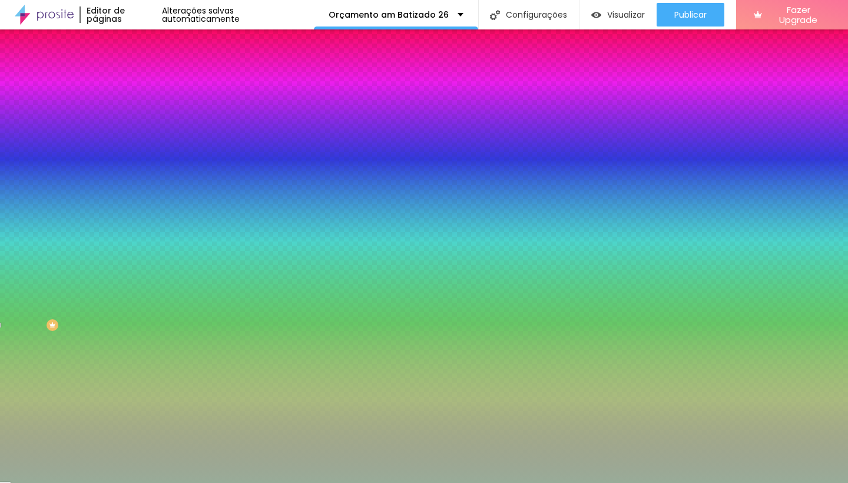
type input "45"
type input "47"
type input "50"
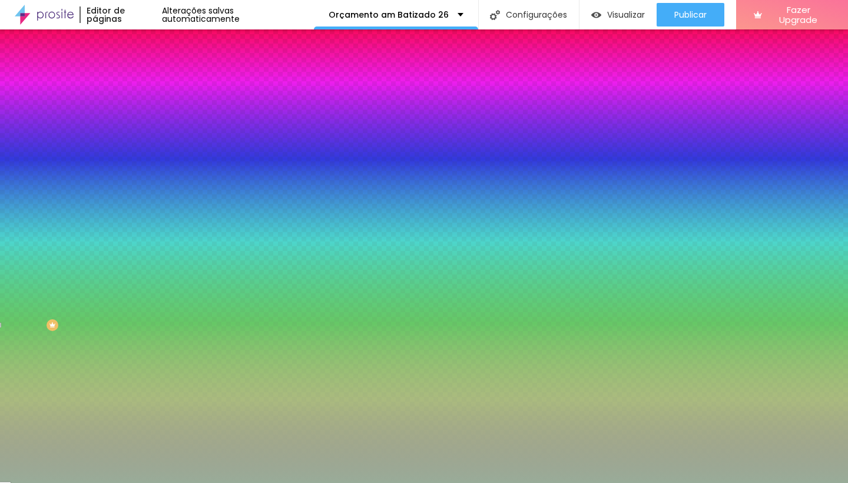
drag, startPoint x: 127, startPoint y: 220, endPoint x: 267, endPoint y: 228, distance: 140.3
type input "50"
click at [113, 482] on div at bounding box center [424, 483] width 848 height 0
click at [135, 120] on input "#99AC99" at bounding box center [205, 118] width 141 height 12
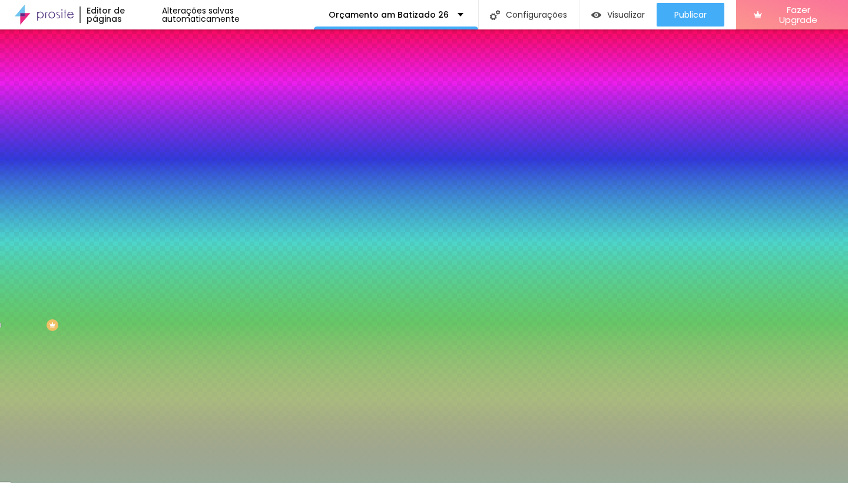
click at [135, 120] on input "#99AC99" at bounding box center [205, 118] width 141 height 12
click at [135, 112] on div at bounding box center [202, 112] width 135 height 0
drag, startPoint x: 118, startPoint y: 220, endPoint x: 118, endPoint y: 230, distance: 10.6
click at [135, 230] on div "Editar Coluna Conteúdo Estilo Avançado Cor de fundo Voltar ao padrão #99AC99 So…" at bounding box center [202, 255] width 135 height 453
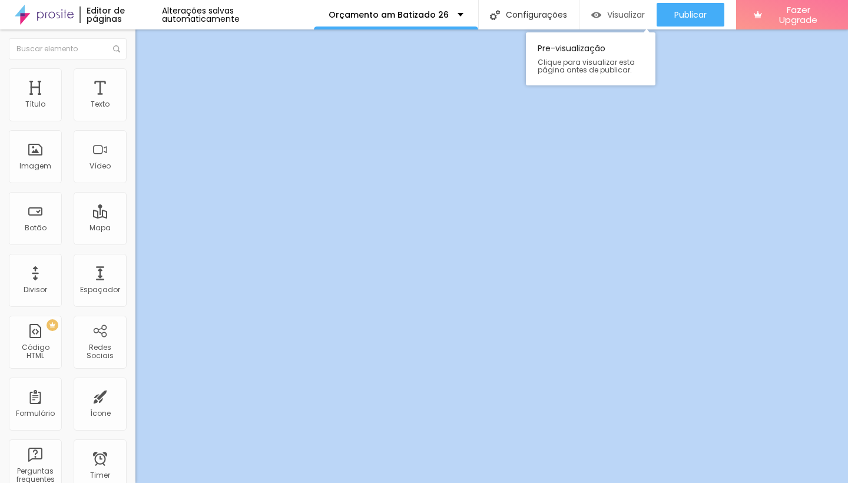
click at [599, 9] on div "Visualizar" at bounding box center [617, 15] width 53 height 24
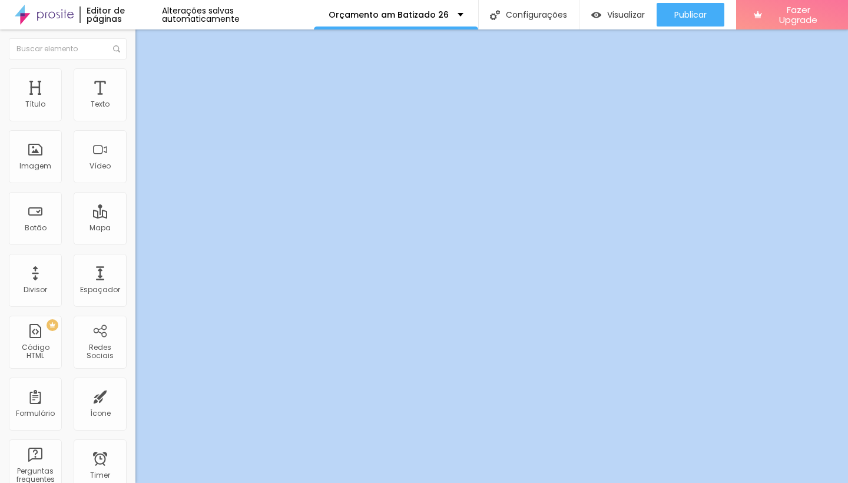
click at [146, 81] on span "Estilo" at bounding box center [155, 76] width 18 height 10
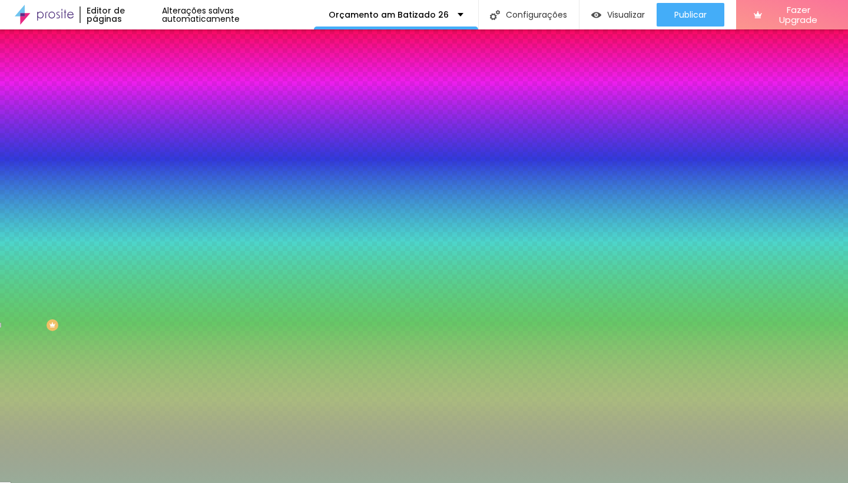
click at [135, 184] on button "button" at bounding box center [143, 190] width 16 height 12
type input "0"
drag, startPoint x: 152, startPoint y: 257, endPoint x: 87, endPoint y: 257, distance: 65.4
type input "0"
click at [87, 257] on body "Editor de páginas Alterações salvas automaticamente Orçamento am Batizado 26 Co…" at bounding box center [424, 241] width 848 height 483
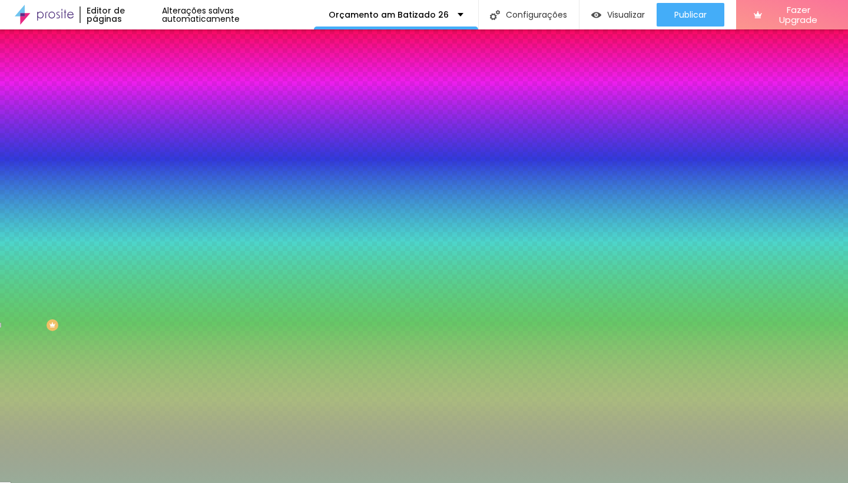
click at [83, 482] on div at bounding box center [424, 483] width 848 height 0
click at [135, 112] on div at bounding box center [202, 112] width 135 height 0
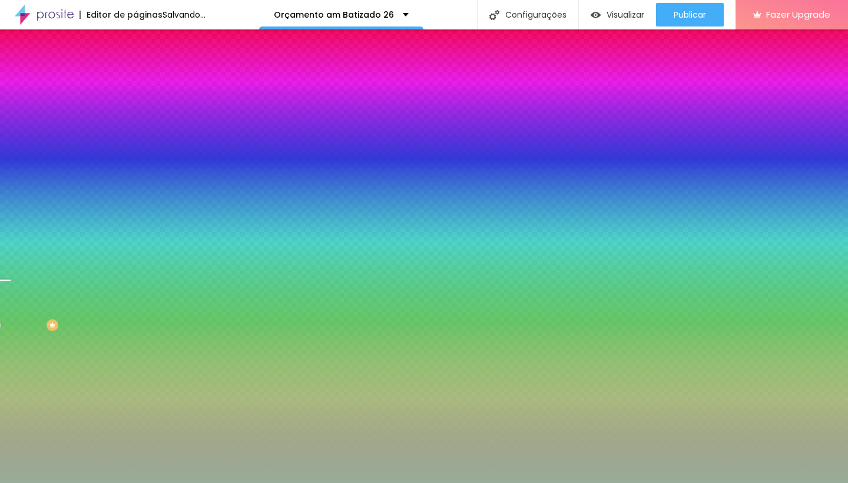
drag, startPoint x: 119, startPoint y: 217, endPoint x: 120, endPoint y: 185, distance: 32.4
click at [120, 185] on div at bounding box center [424, 241] width 848 height 483
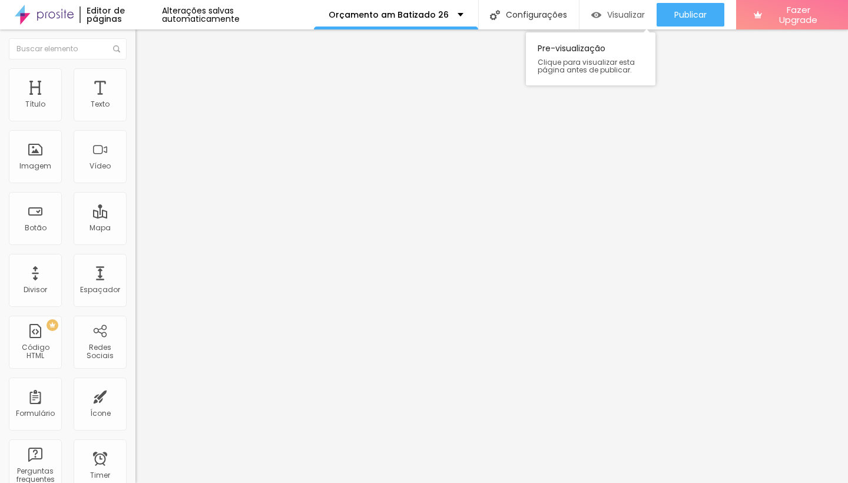
click at [585, 13] on button "Visualizar" at bounding box center [617, 15] width 77 height 24
click at [135, 77] on li "Estilo" at bounding box center [202, 74] width 135 height 12
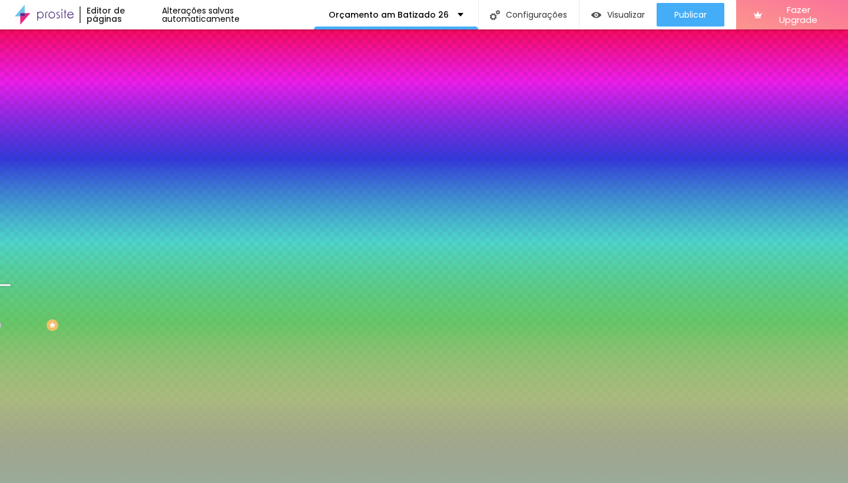
click at [135, 112] on div at bounding box center [202, 112] width 135 height 0
drag, startPoint x: 115, startPoint y: 184, endPoint x: 125, endPoint y: 123, distance: 62.0
click at [135, 123] on div "Cor de fundo Voltar ao padrão #99AC99" at bounding box center [202, 108] width 135 height 32
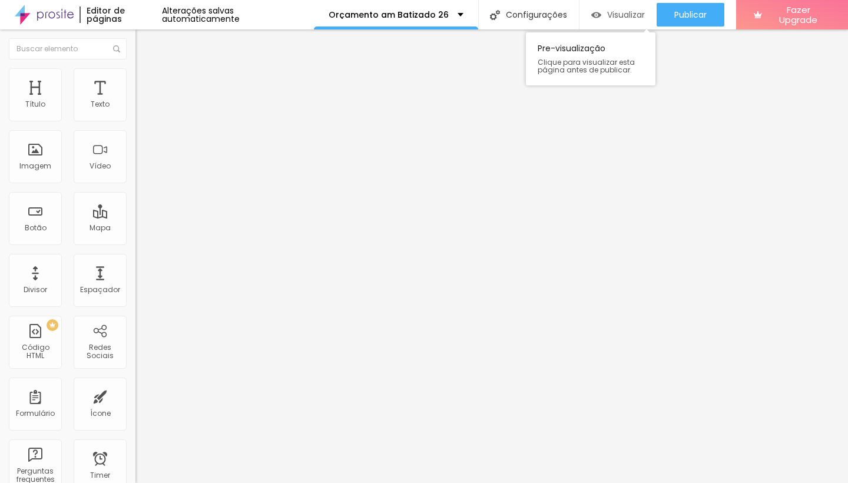
click at [612, 18] on span "Visualizar" at bounding box center [626, 14] width 38 height 9
click at [146, 81] on span "Estilo" at bounding box center [155, 76] width 18 height 10
click at [146, 81] on span "Avançado" at bounding box center [165, 76] width 39 height 10
click at [135, 113] on button "button" at bounding box center [143, 107] width 16 height 12
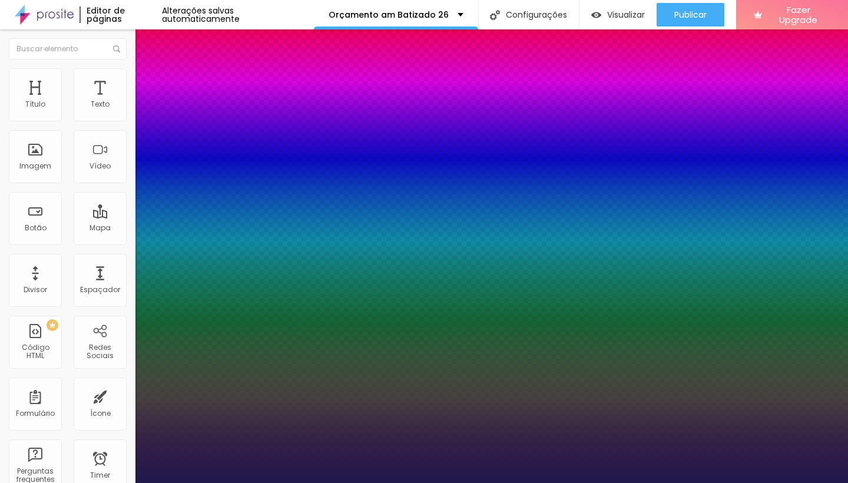
drag, startPoint x: 256, startPoint y: 200, endPoint x: 268, endPoint y: 200, distance: 13.0
type input "8"
type input "1"
type input "13"
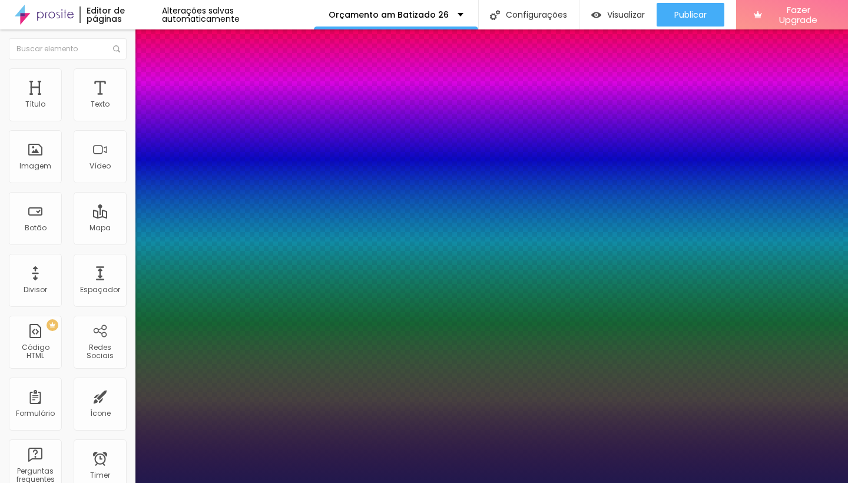
type input "13"
type input "8"
type input "1"
type input "14"
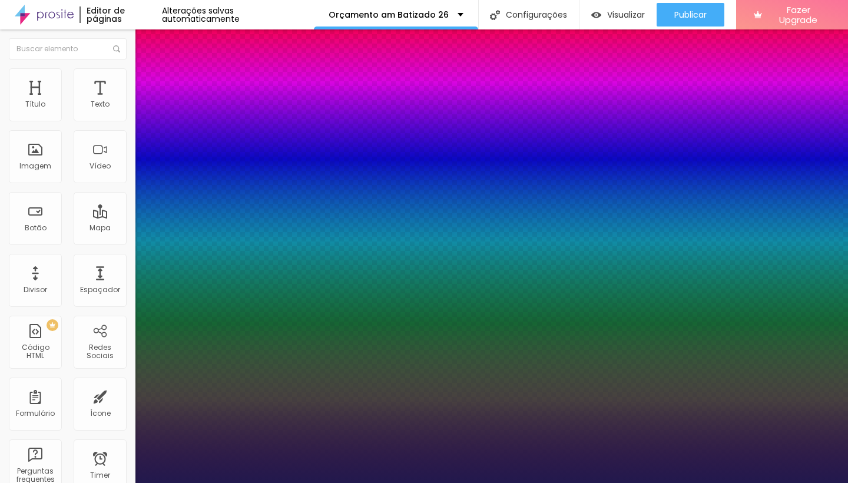
type input "8"
type input "1"
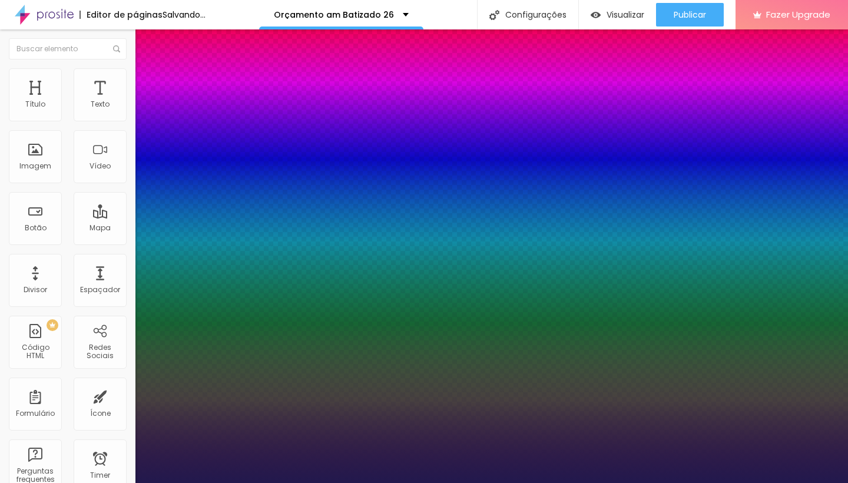
type input "15"
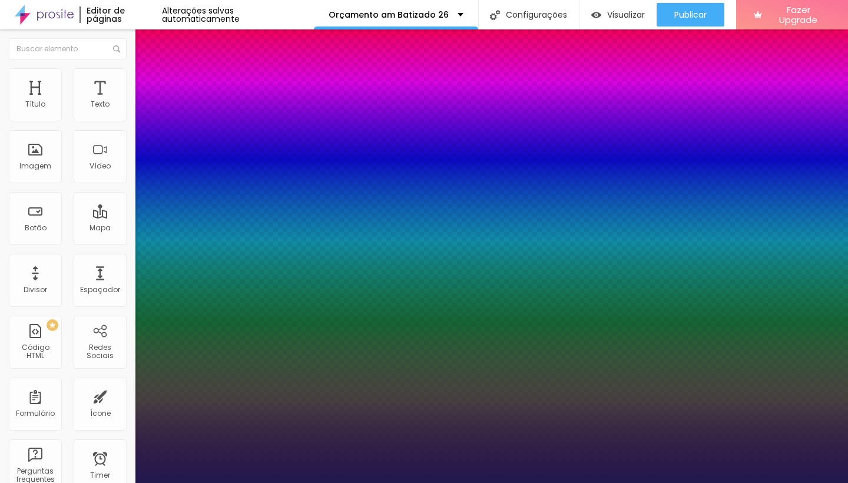
type input "15"
click at [642, 482] on div at bounding box center [424, 483] width 848 height 0
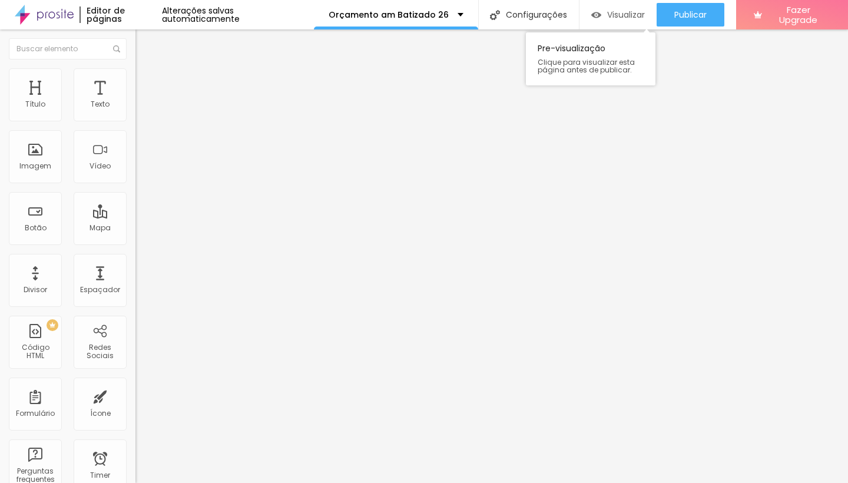
click at [619, 16] on span "Visualizar" at bounding box center [626, 14] width 38 height 9
click at [614, 15] on span "Visualizar" at bounding box center [626, 14] width 38 height 9
click at [635, 11] on span "Visualizar" at bounding box center [626, 14] width 38 height 9
click at [613, 16] on span "Visualizar" at bounding box center [626, 14] width 38 height 9
click at [625, 12] on span "Visualizar" at bounding box center [626, 14] width 38 height 9
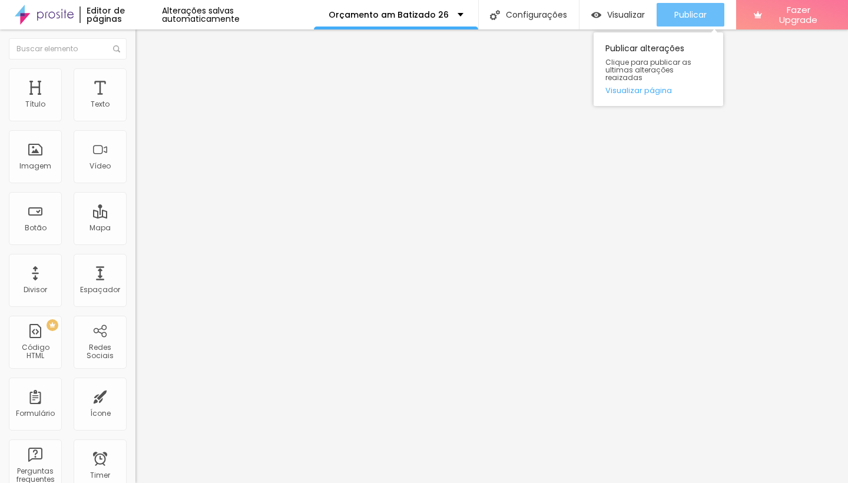
click at [686, 16] on span "Publicar" at bounding box center [690, 14] width 32 height 9
